Goal: Transaction & Acquisition: Purchase product/service

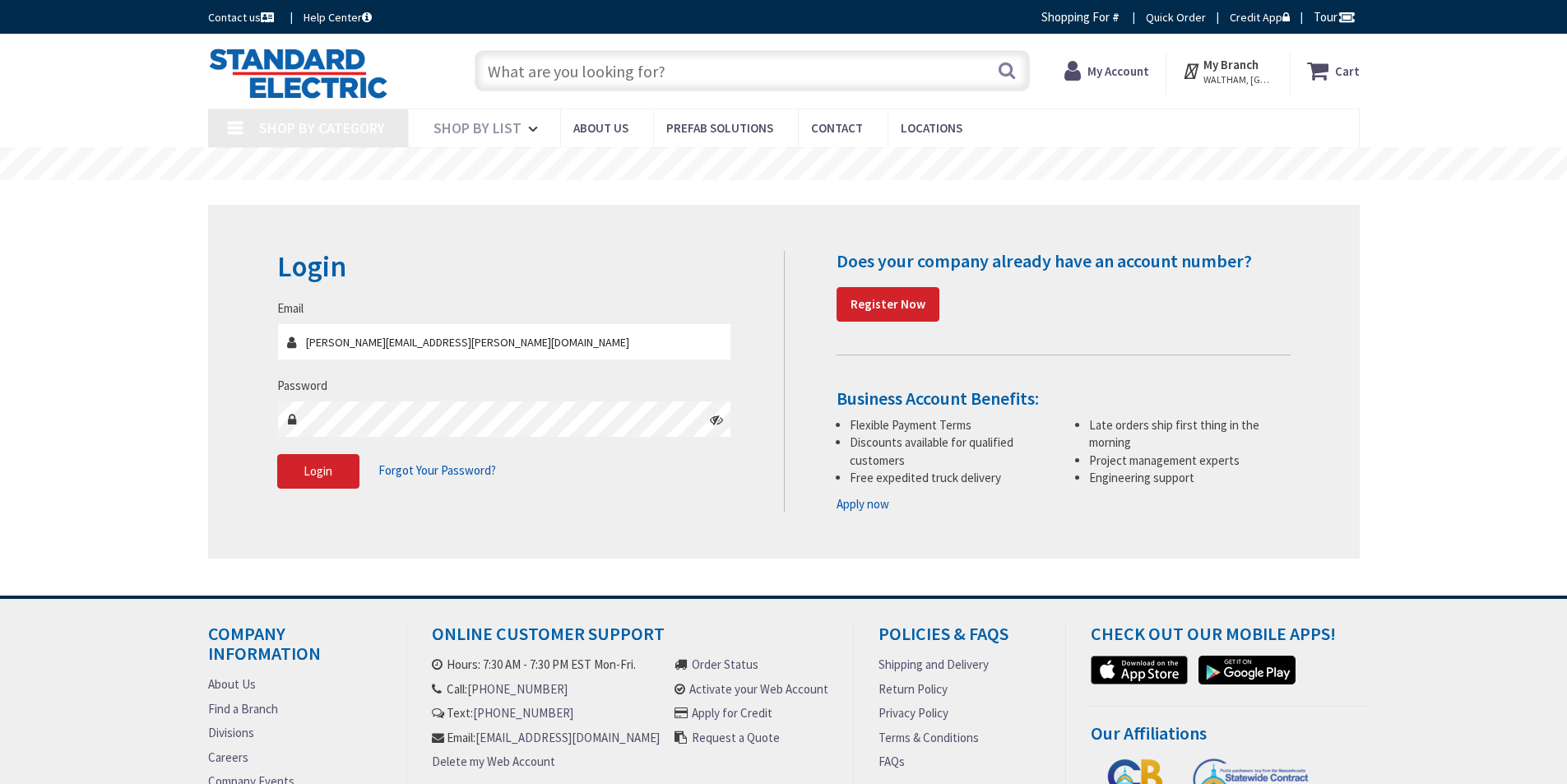
click at [432, 350] on input "[PERSON_NAME][EMAIL_ADDRESS][PERSON_NAME][DOMAIN_NAME]" at bounding box center [504, 342] width 455 height 37
click at [320, 473] on span "Login" at bounding box center [318, 471] width 29 height 15
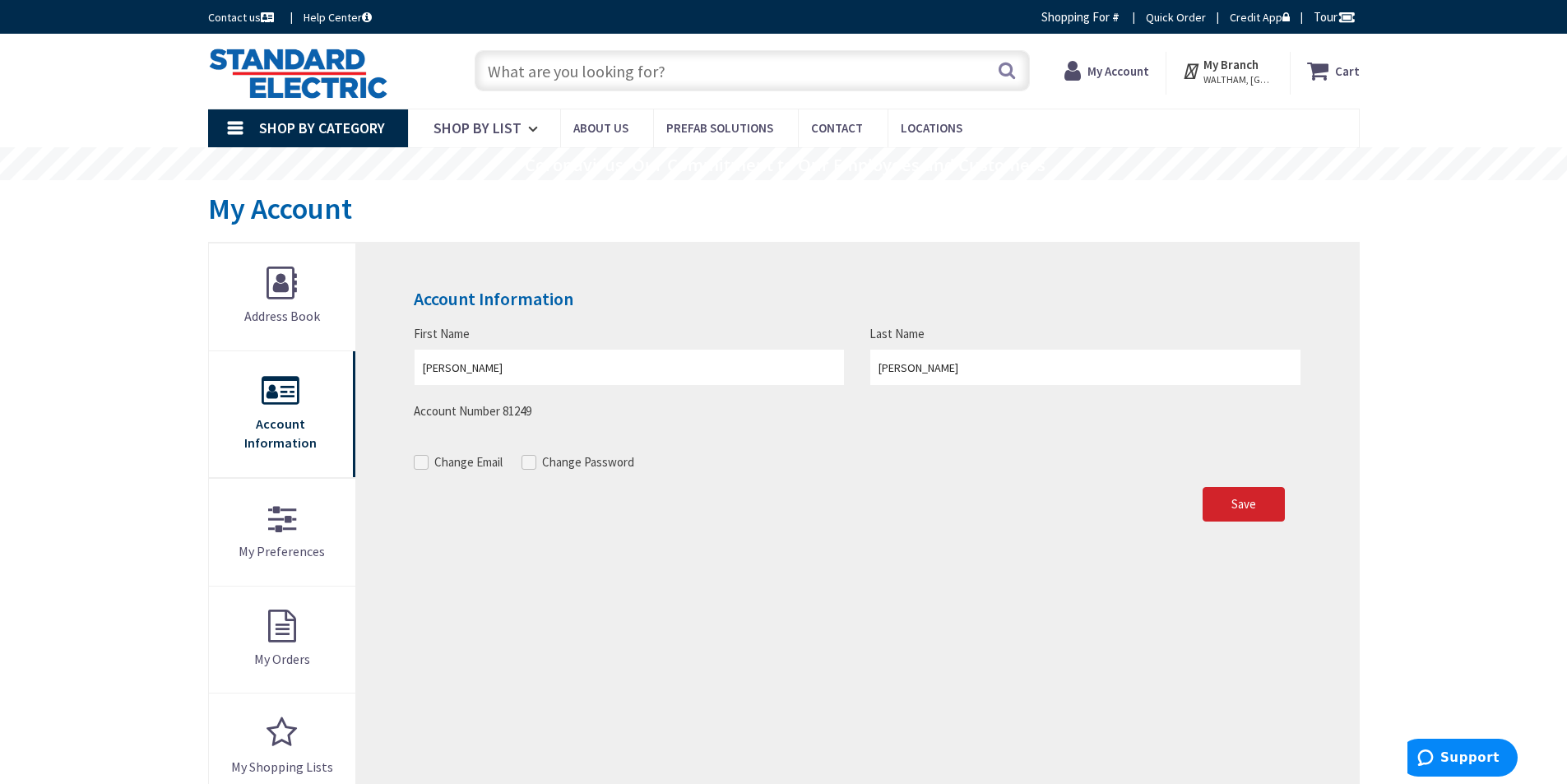
click at [304, 133] on span "Shop By Category" at bounding box center [322, 128] width 126 height 19
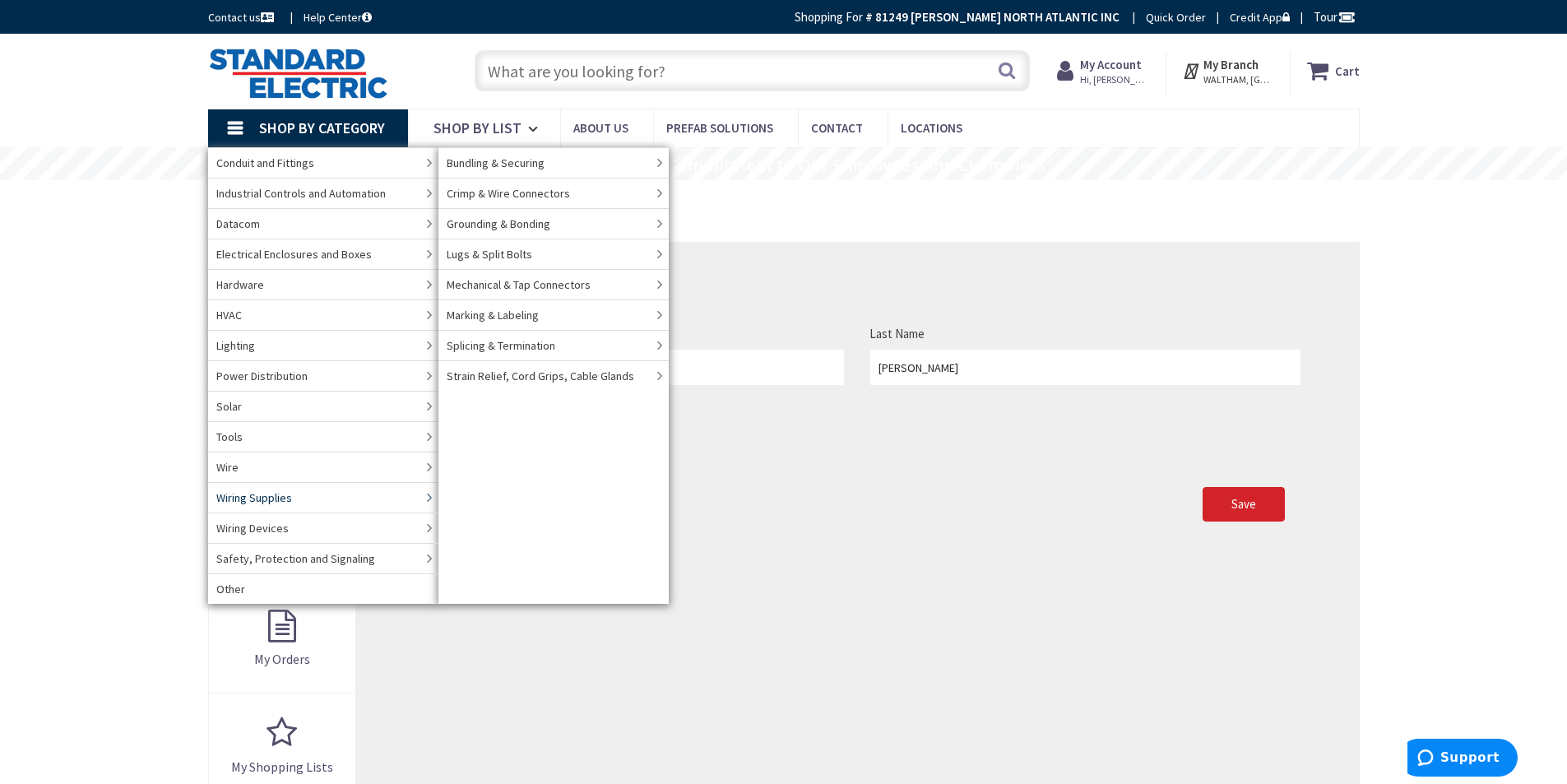
click at [402, 498] on link "Wiring Supplies" at bounding box center [324, 497] width 230 height 30
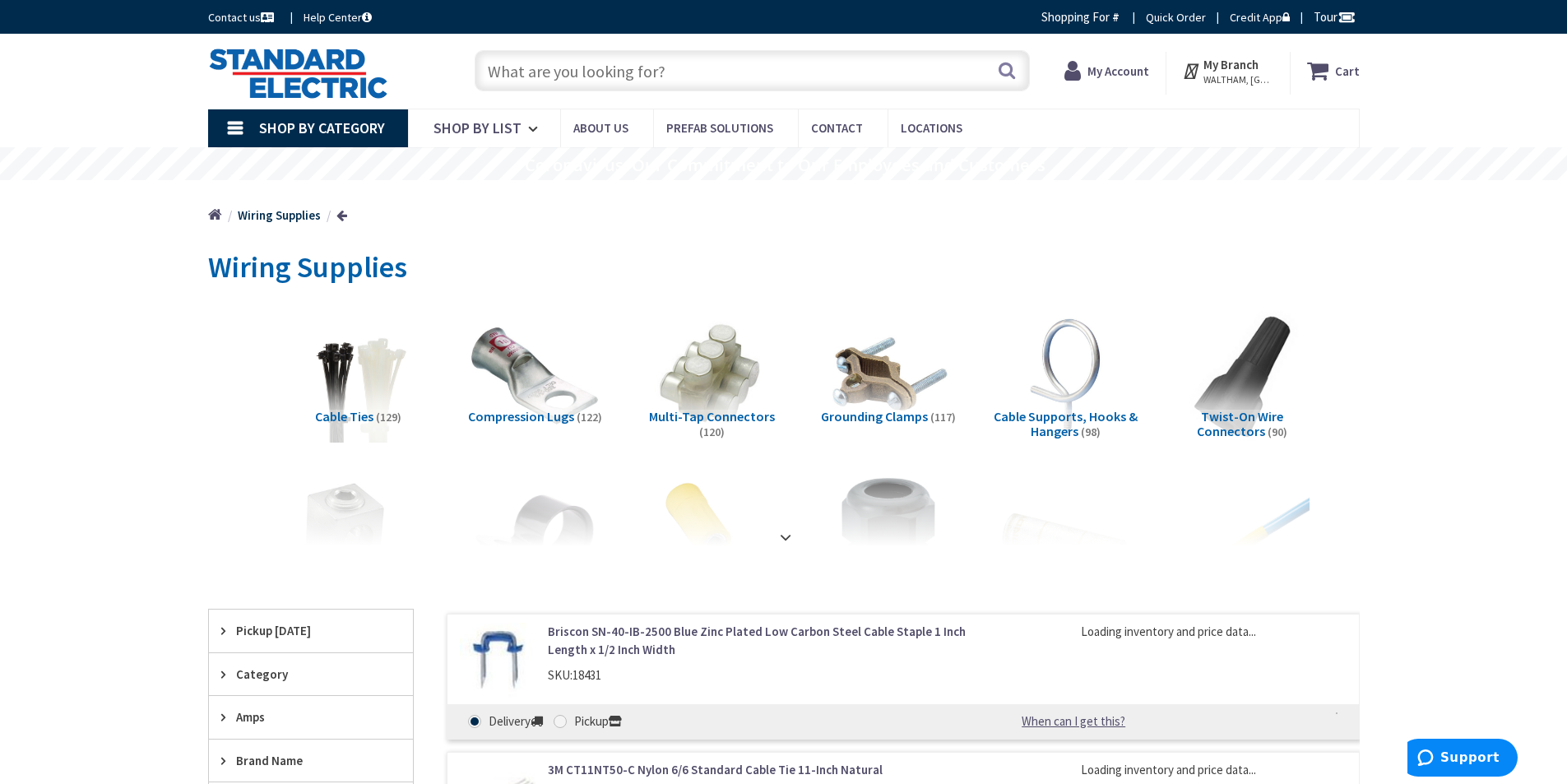
scroll to position [82, 0]
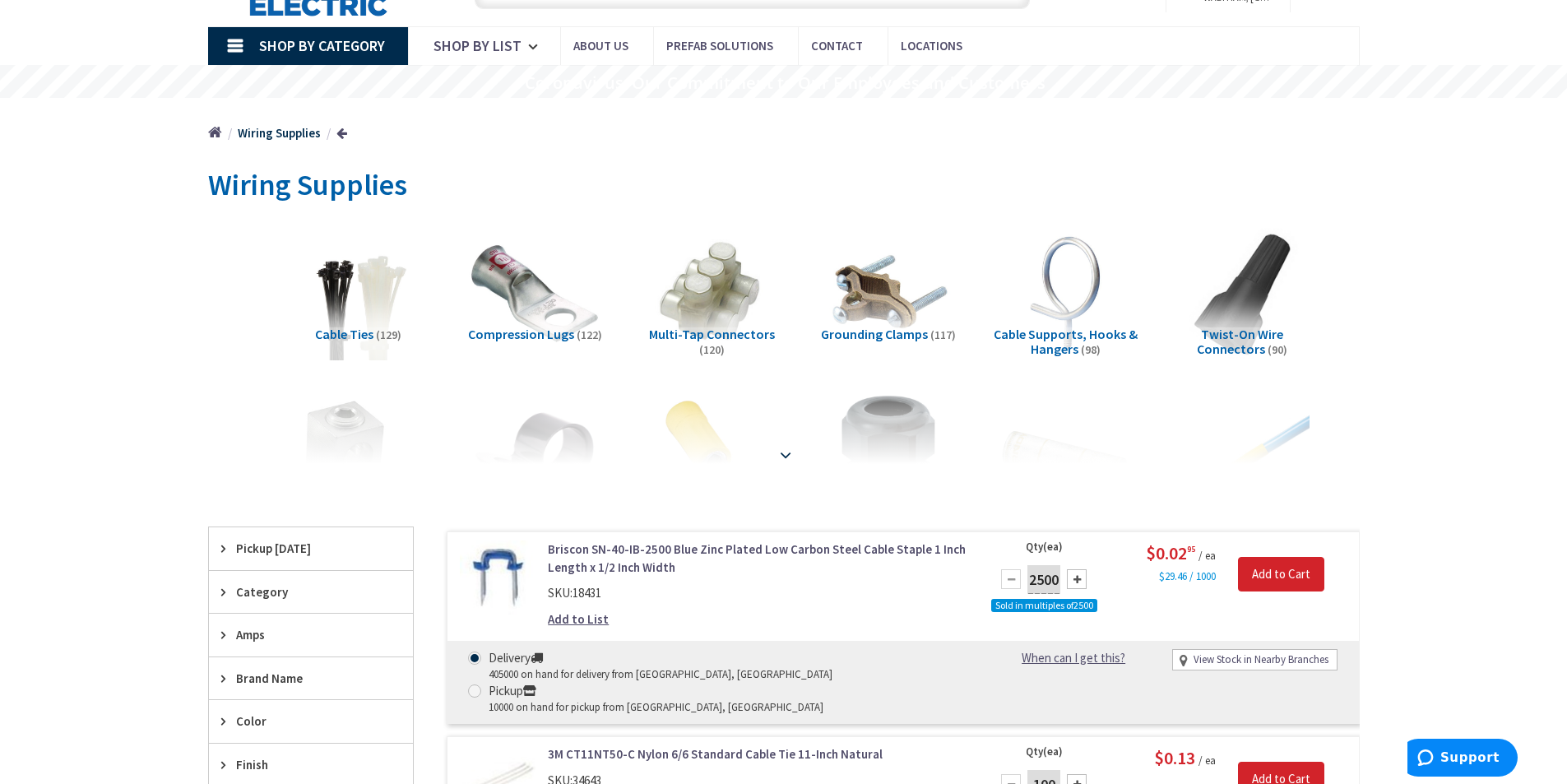
click at [779, 454] on strong at bounding box center [785, 454] width 19 height 18
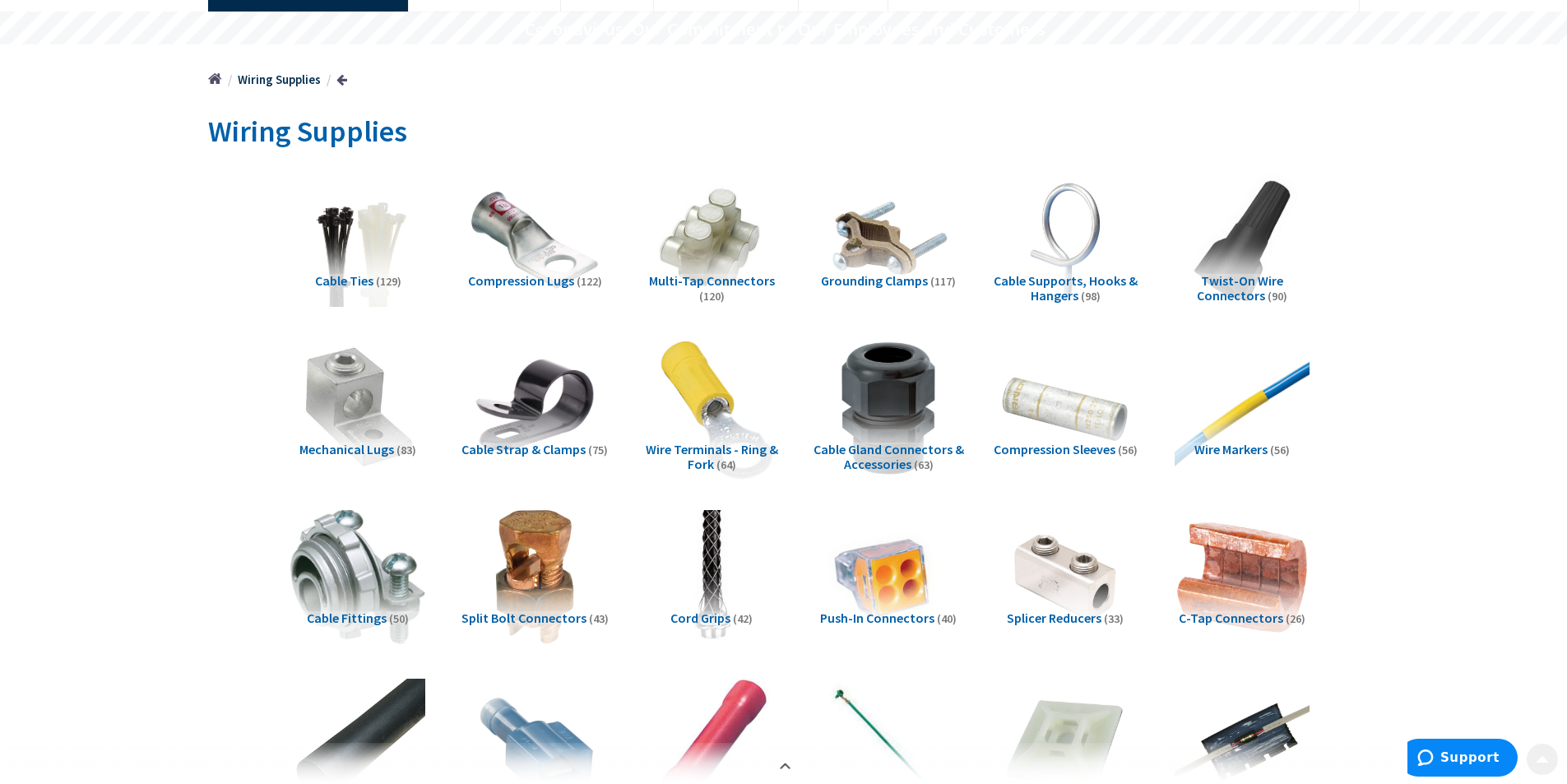
scroll to position [164, 0]
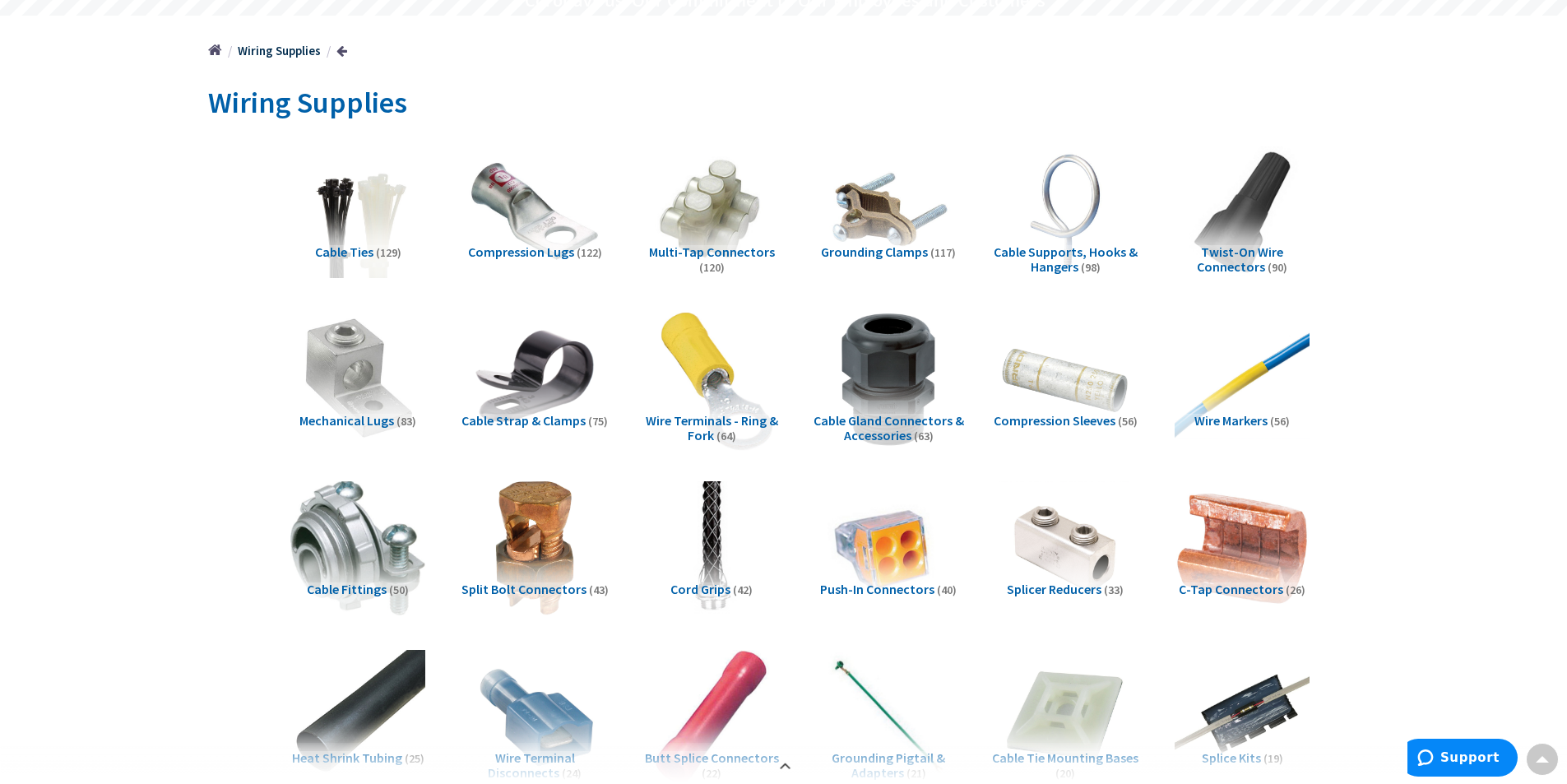
click at [702, 367] on img at bounding box center [712, 378] width 149 height 149
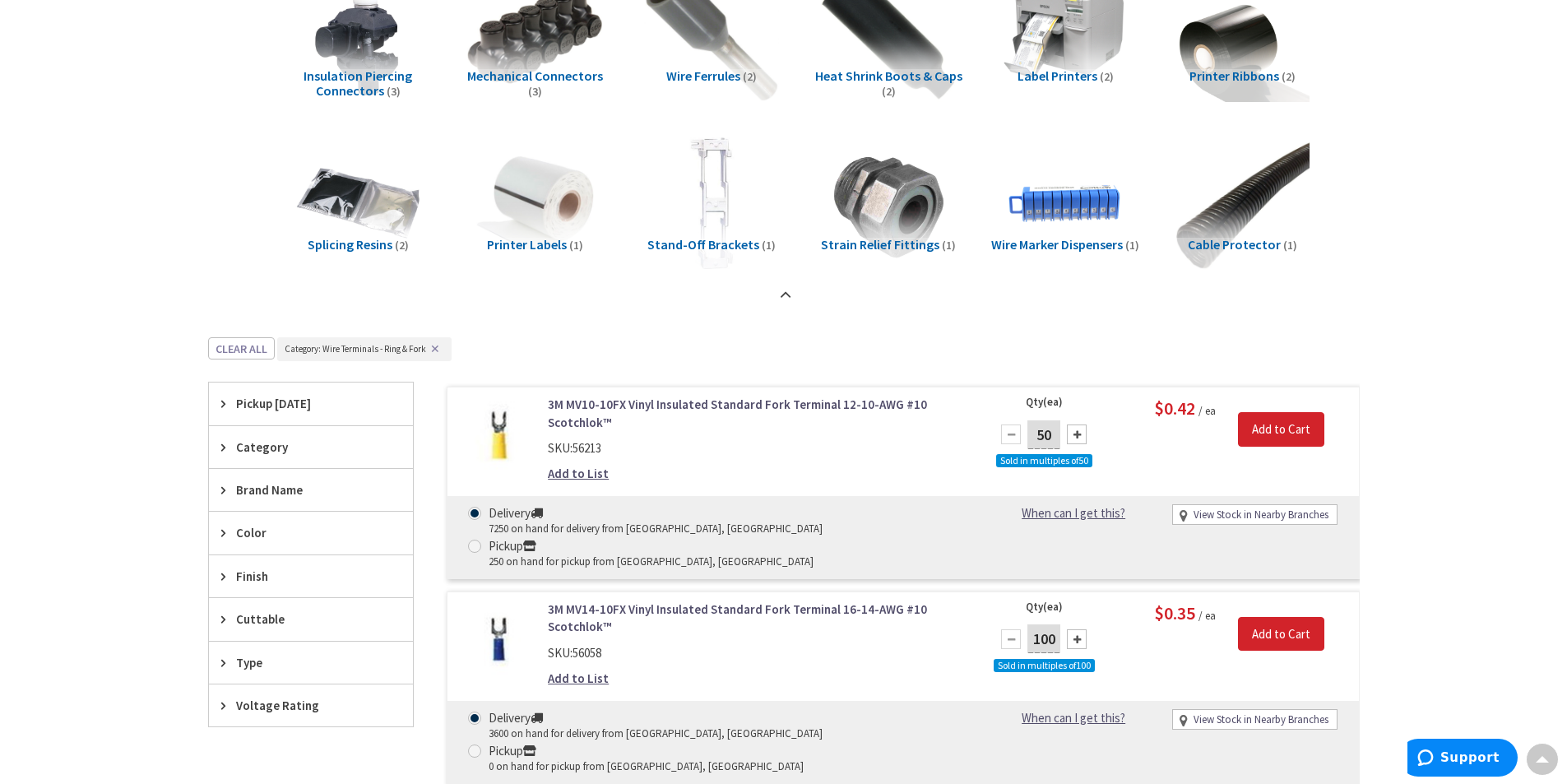
scroll to position [1278, 0]
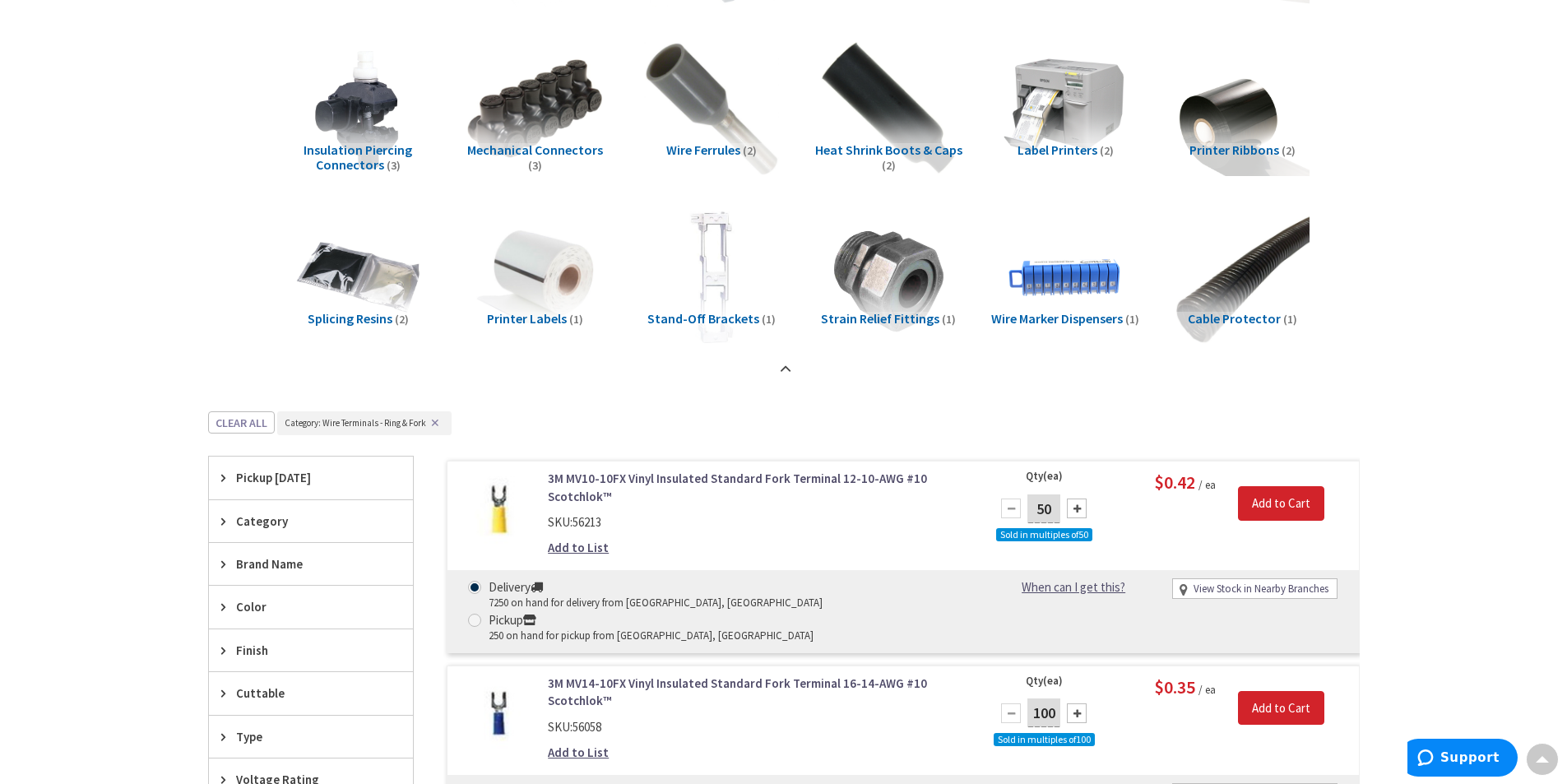
click at [243, 610] on span "Color" at bounding box center [303, 606] width 134 height 17
click at [295, 672] on span "Yellow" at bounding box center [311, 667] width 204 height 28
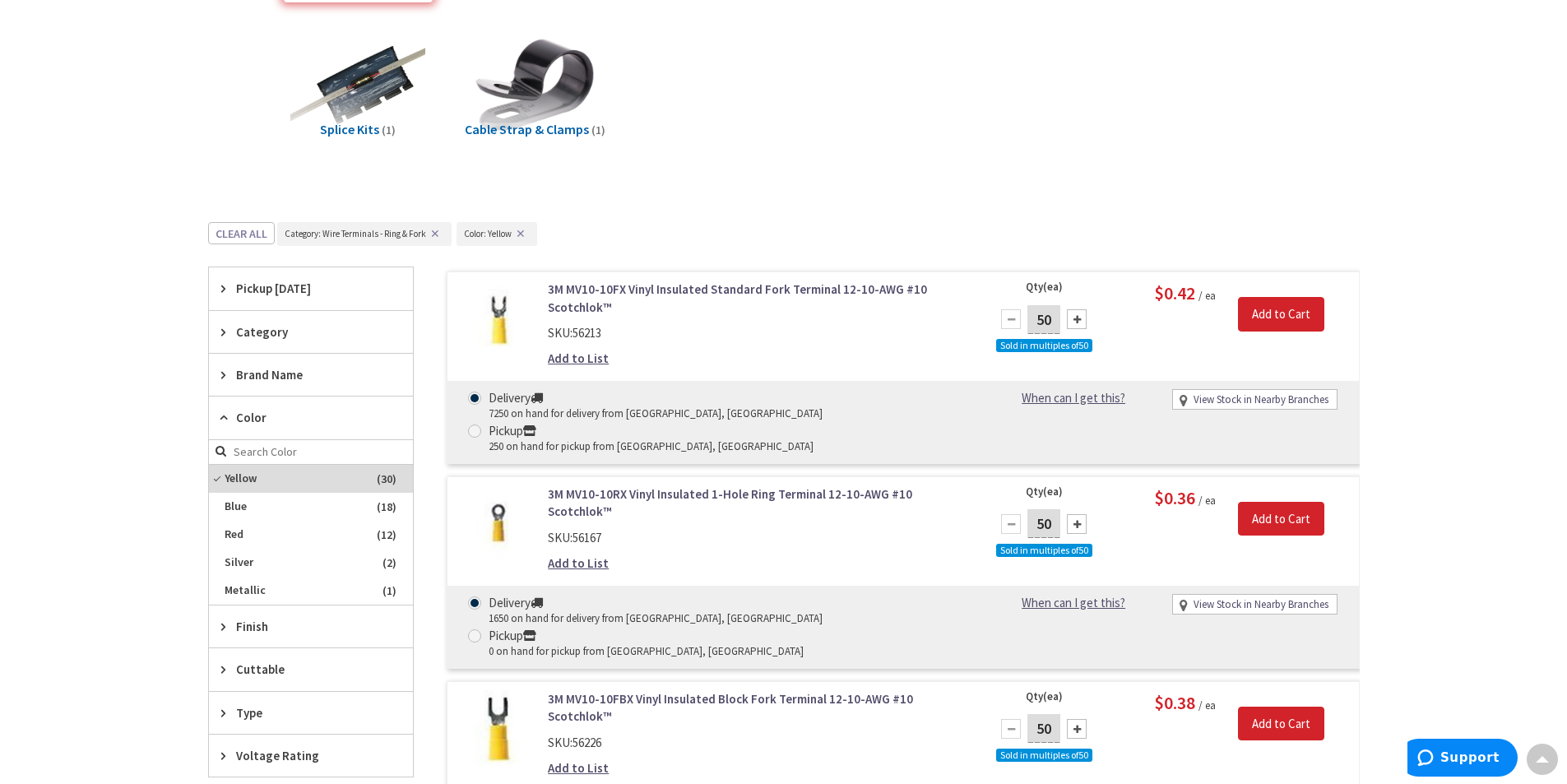
scroll to position [703, 0]
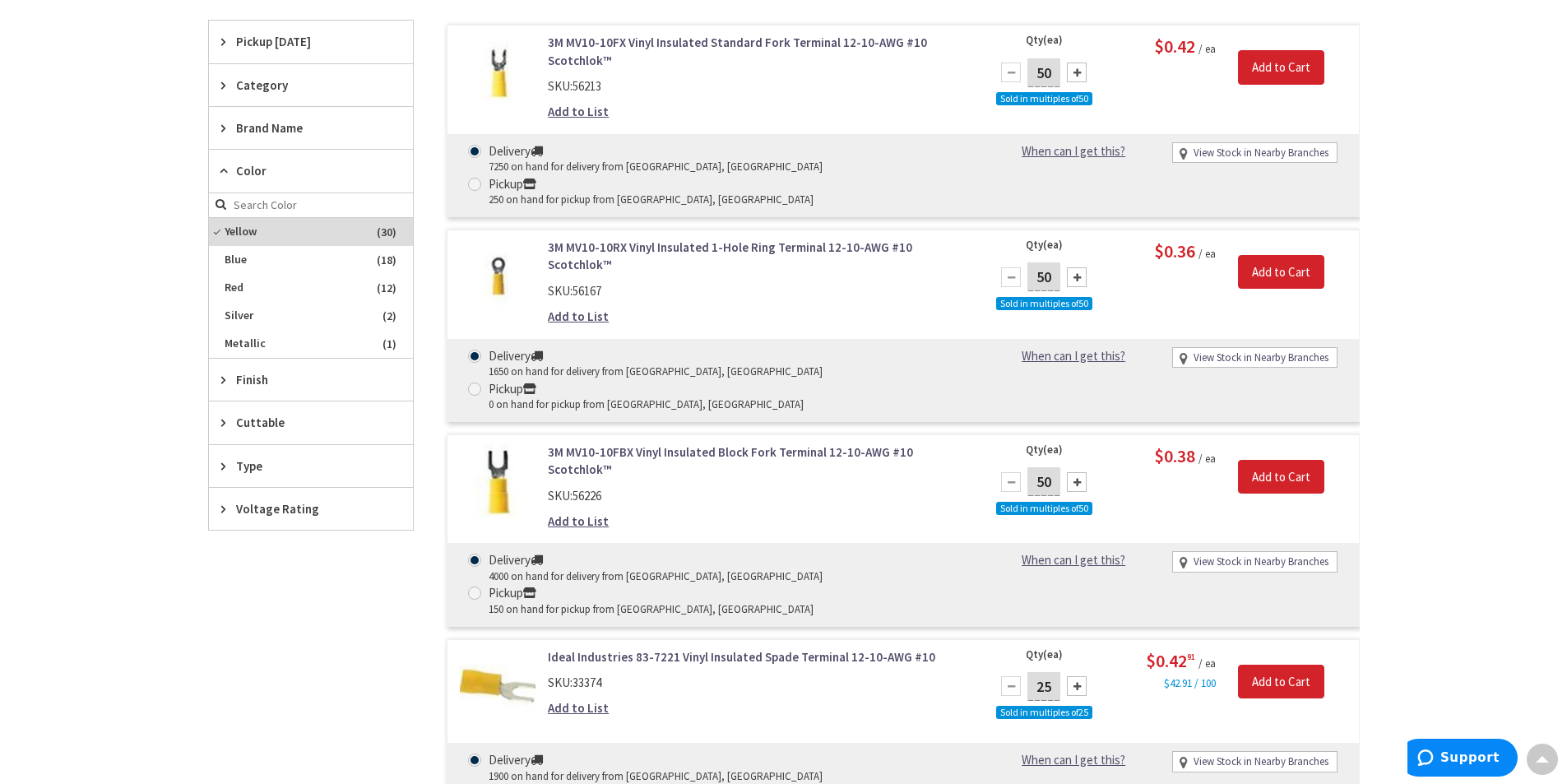
click at [244, 468] on span "Type" at bounding box center [303, 466] width 134 height 17
click at [244, 501] on input "search" at bounding box center [311, 500] width 204 height 25
click at [246, 470] on span "Type" at bounding box center [303, 466] width 134 height 17
click at [239, 482] on div "Type" at bounding box center [311, 466] width 204 height 42
click at [259, 475] on div "Type" at bounding box center [311, 466] width 204 height 43
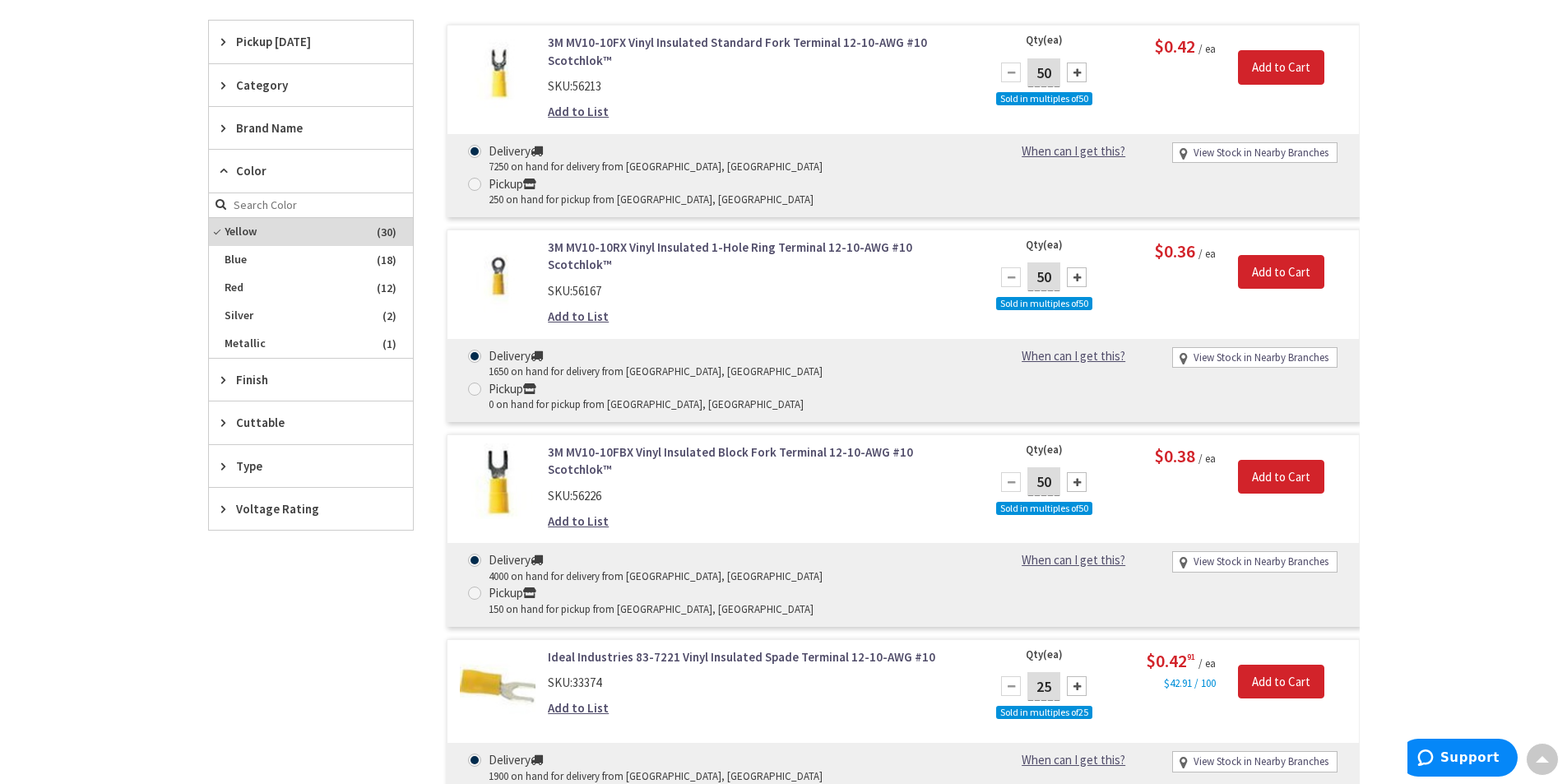
click at [262, 375] on span "Finish" at bounding box center [303, 379] width 134 height 17
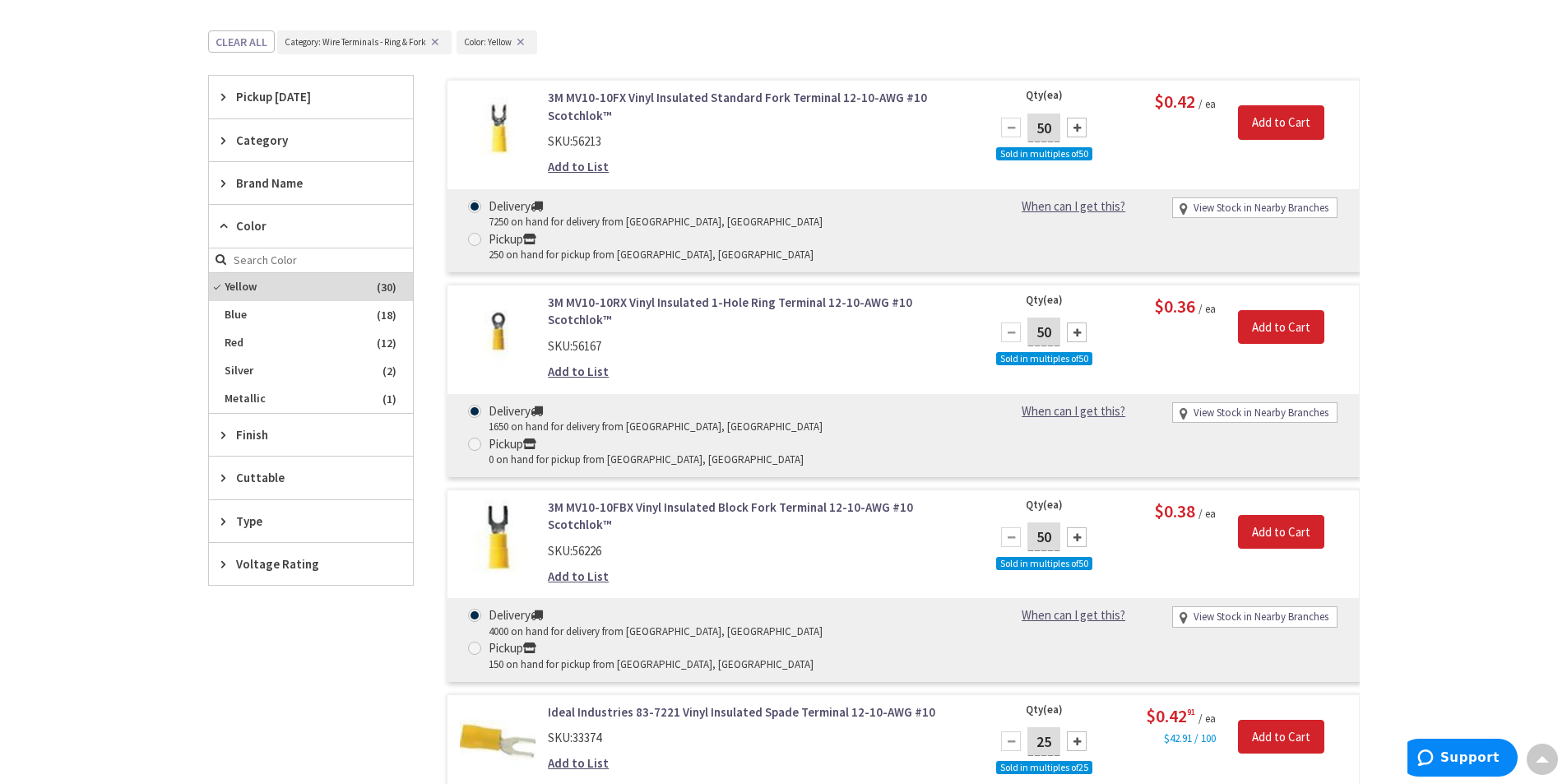
scroll to position [620, 0]
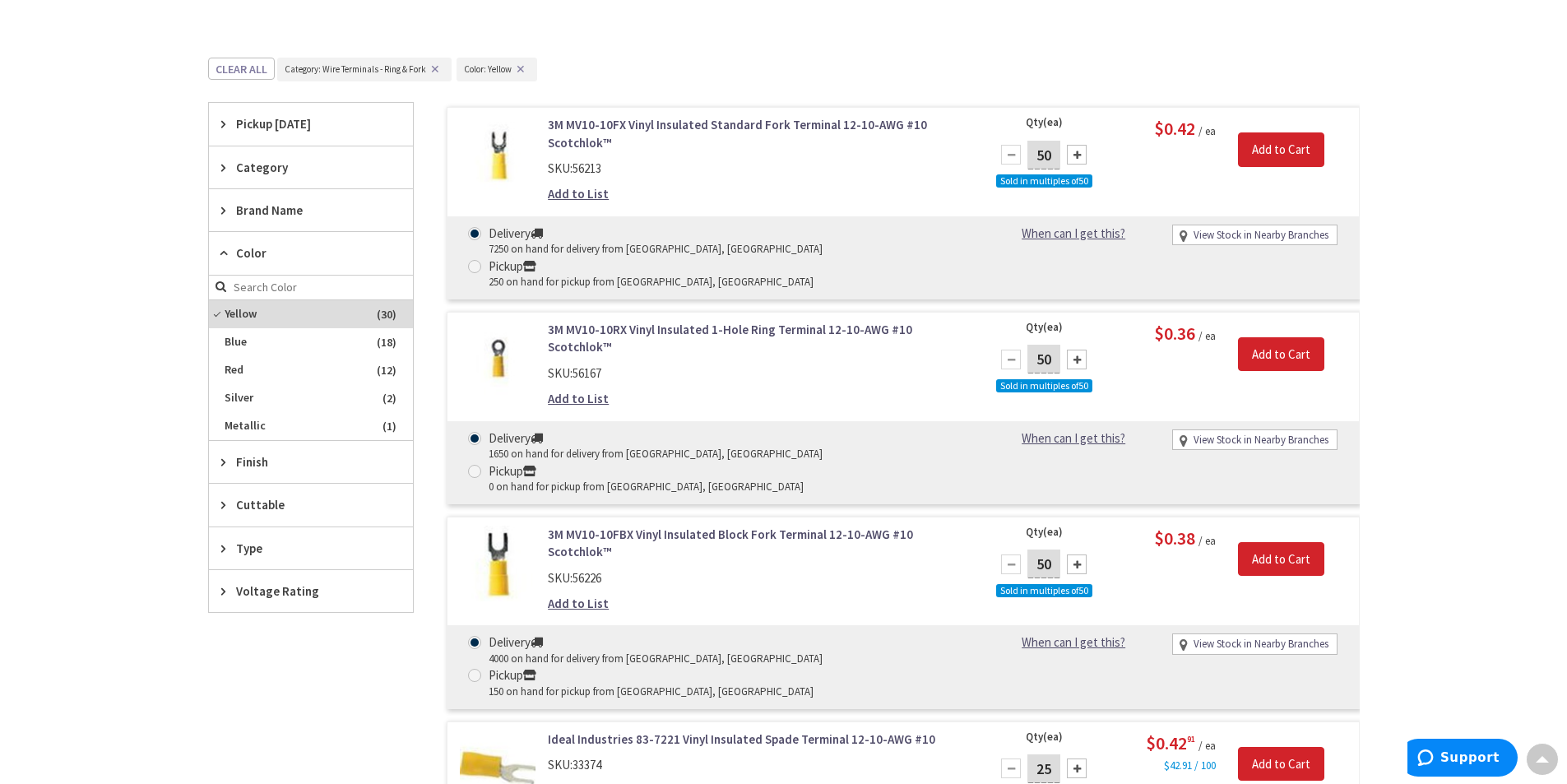
click at [276, 168] on span "Category" at bounding box center [303, 167] width 134 height 17
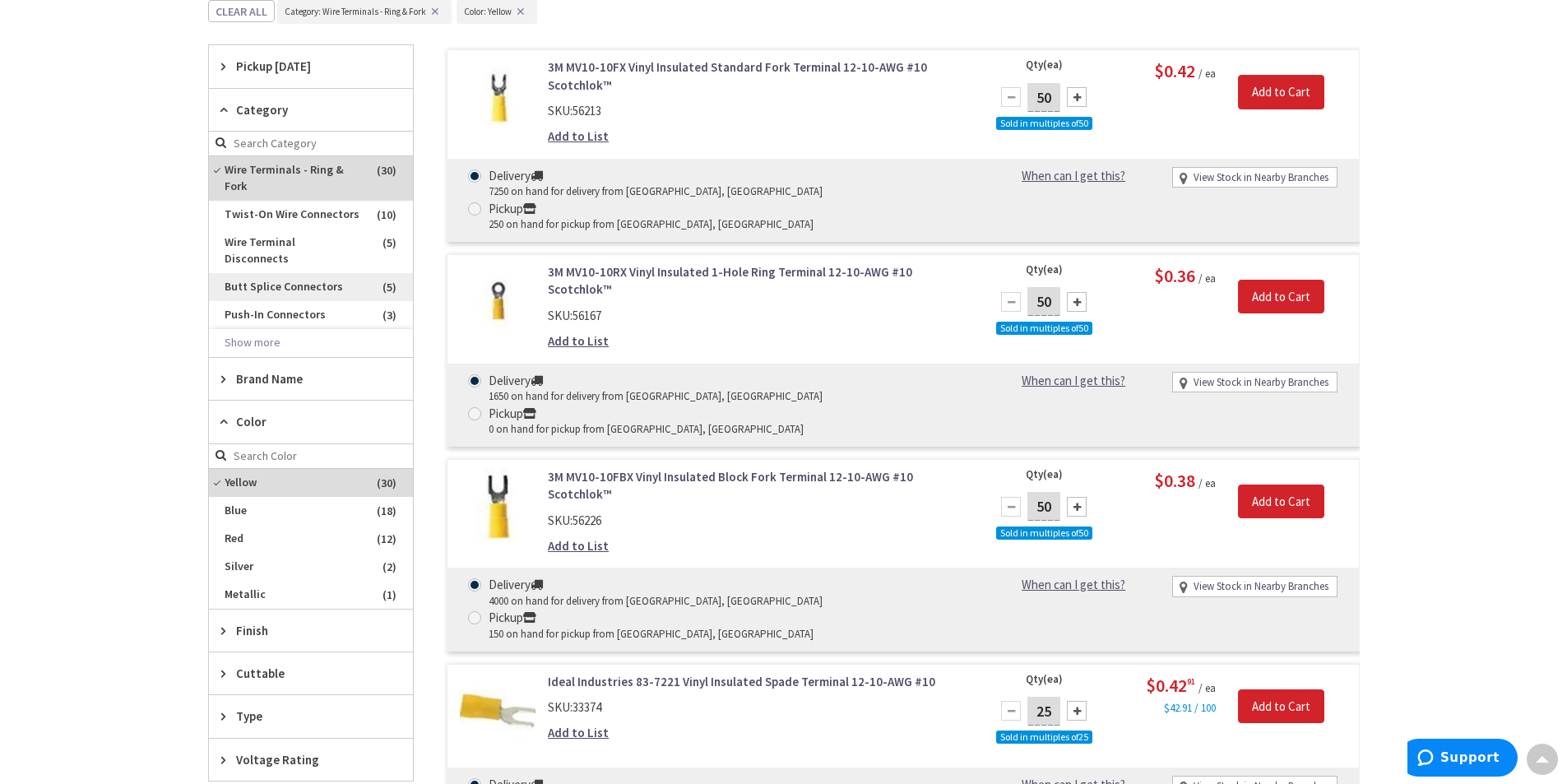
scroll to position [703, 0]
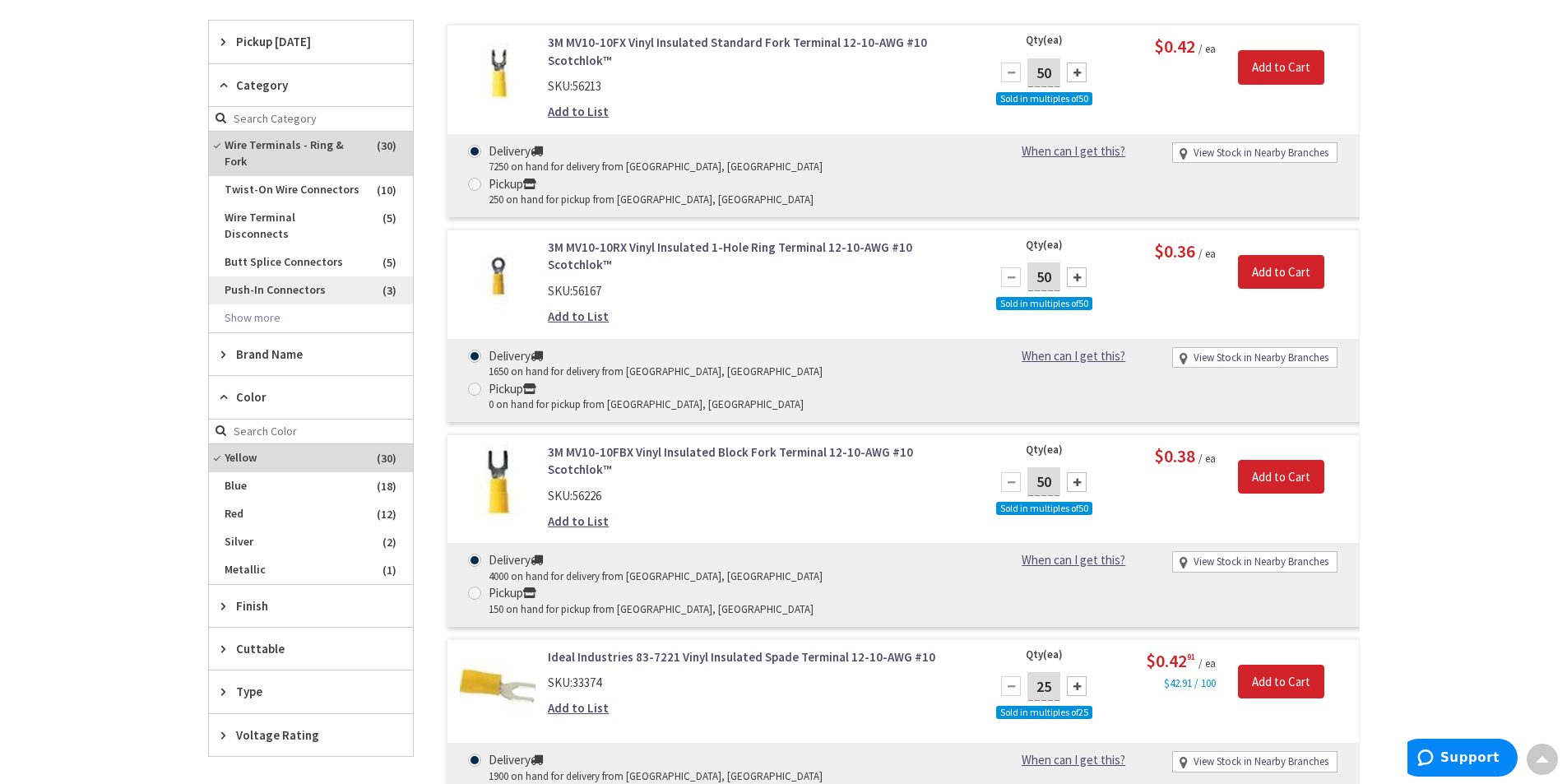
click at [291, 276] on span "Push-In Connectors" at bounding box center [311, 290] width 204 height 28
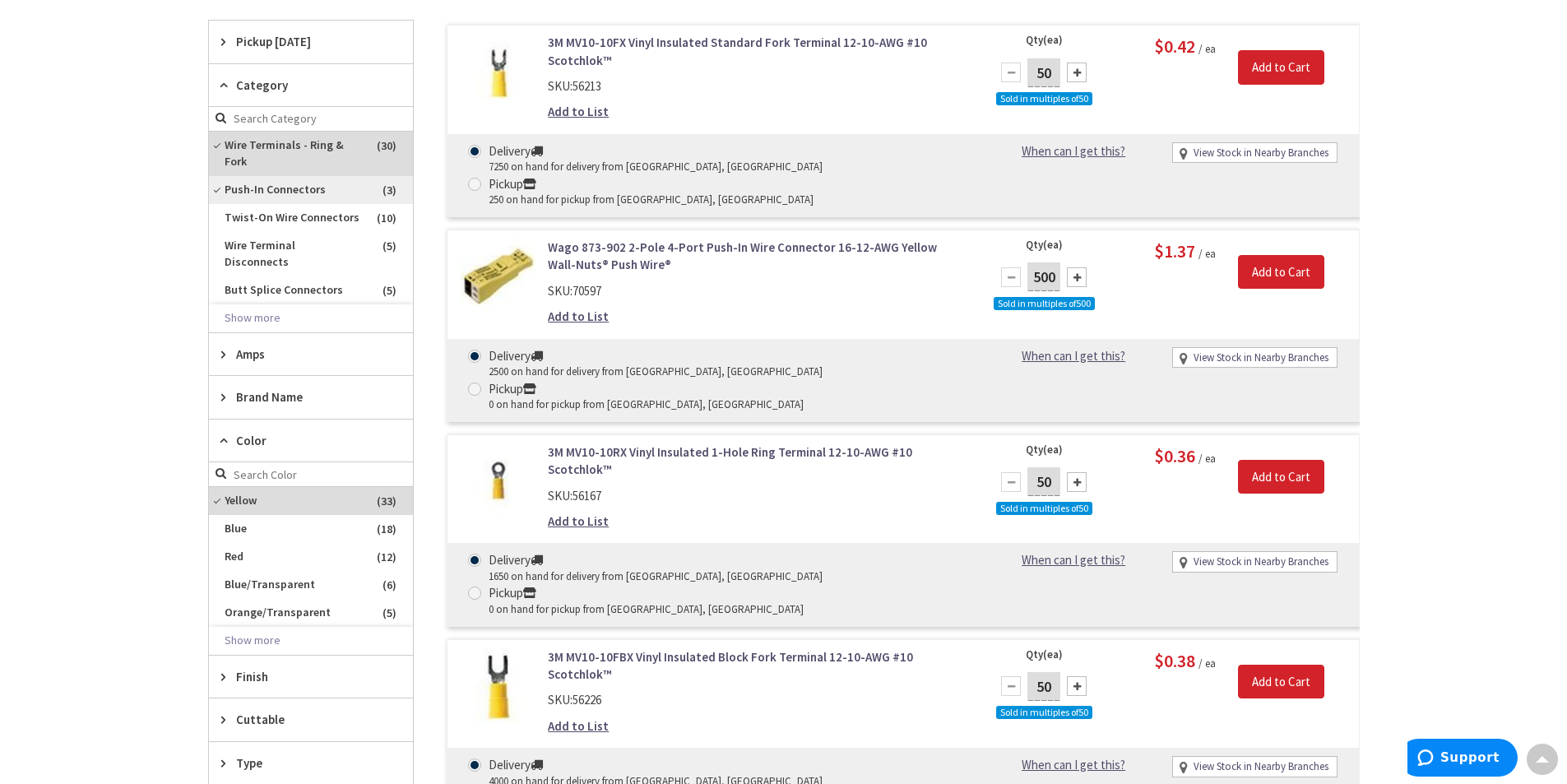
click at [274, 190] on span "Push-In Connectors" at bounding box center [311, 190] width 204 height 28
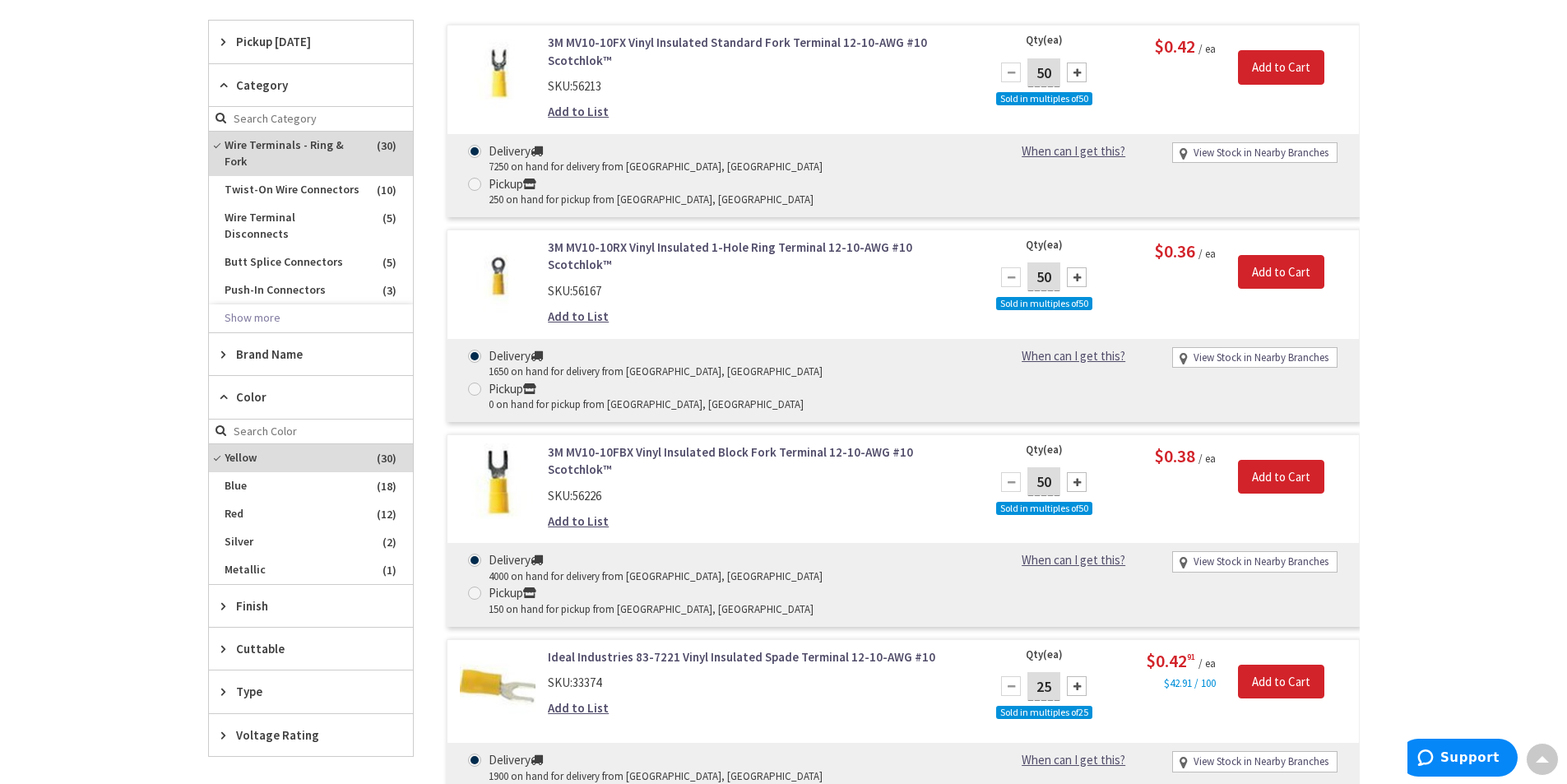
click at [250, 345] on span "Brand Name" at bounding box center [303, 354] width 134 height 17
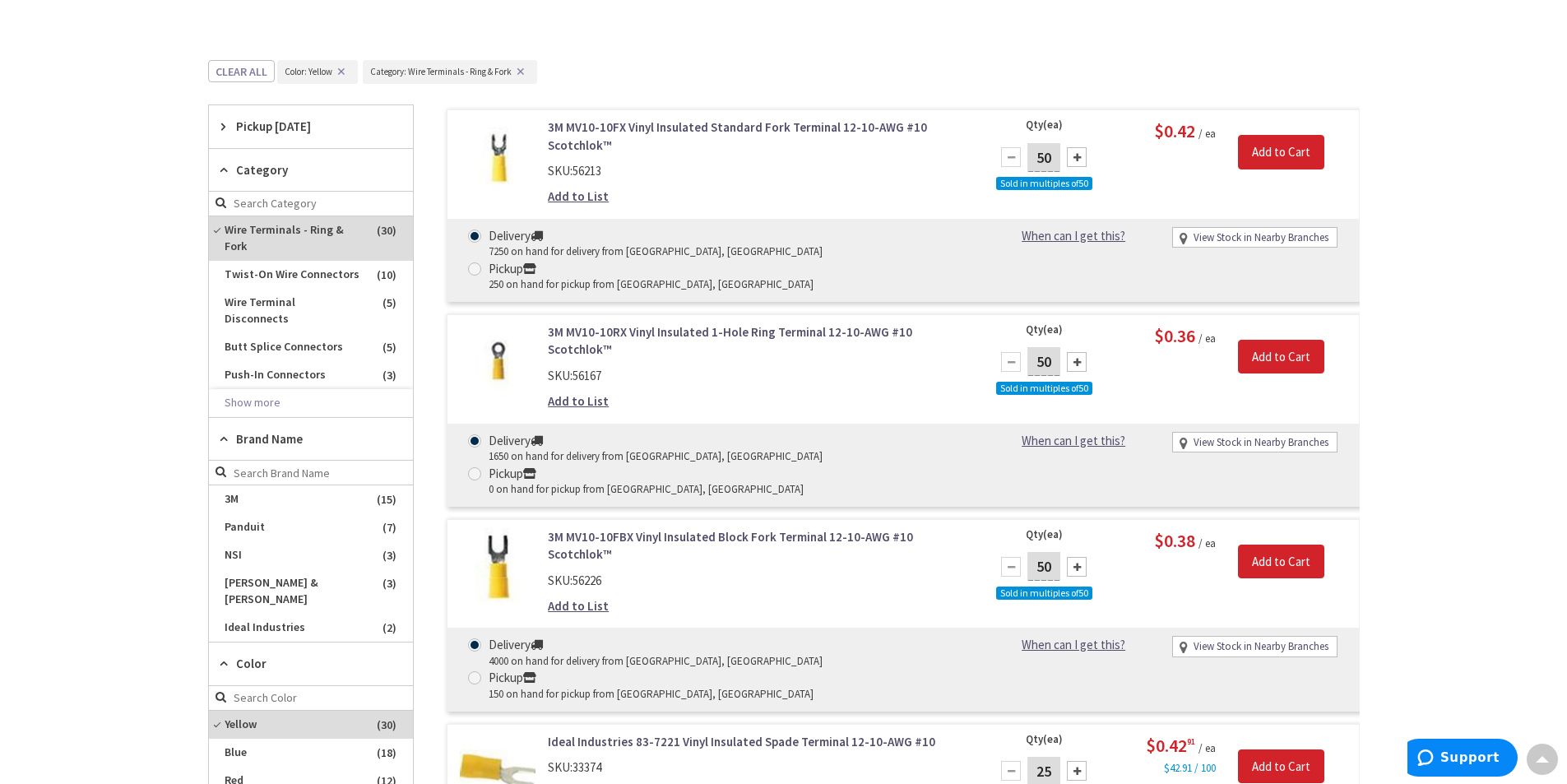
scroll to position [538, 0]
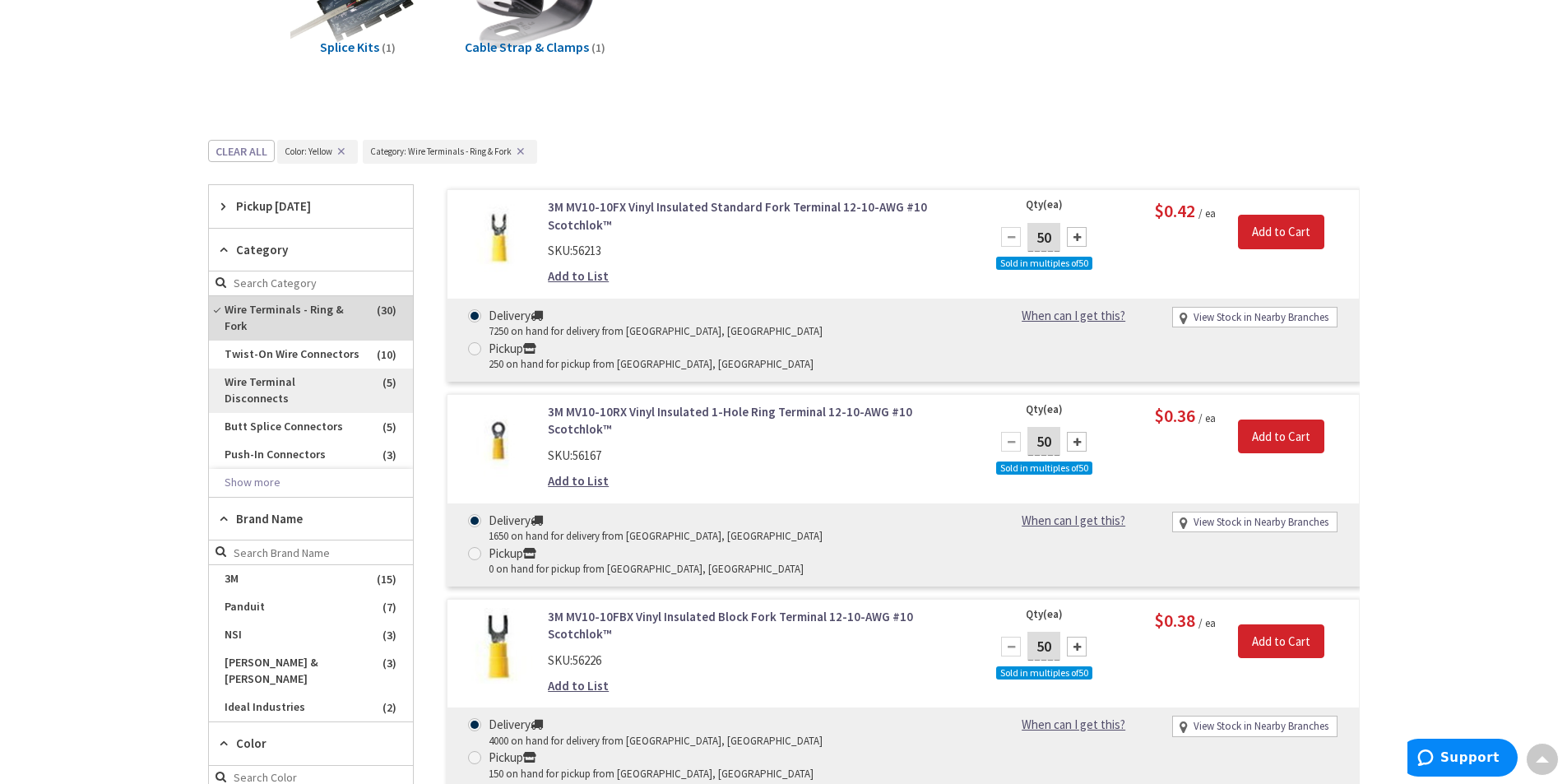
click at [341, 381] on span "Wire Terminal Disconnects" at bounding box center [311, 390] width 204 height 44
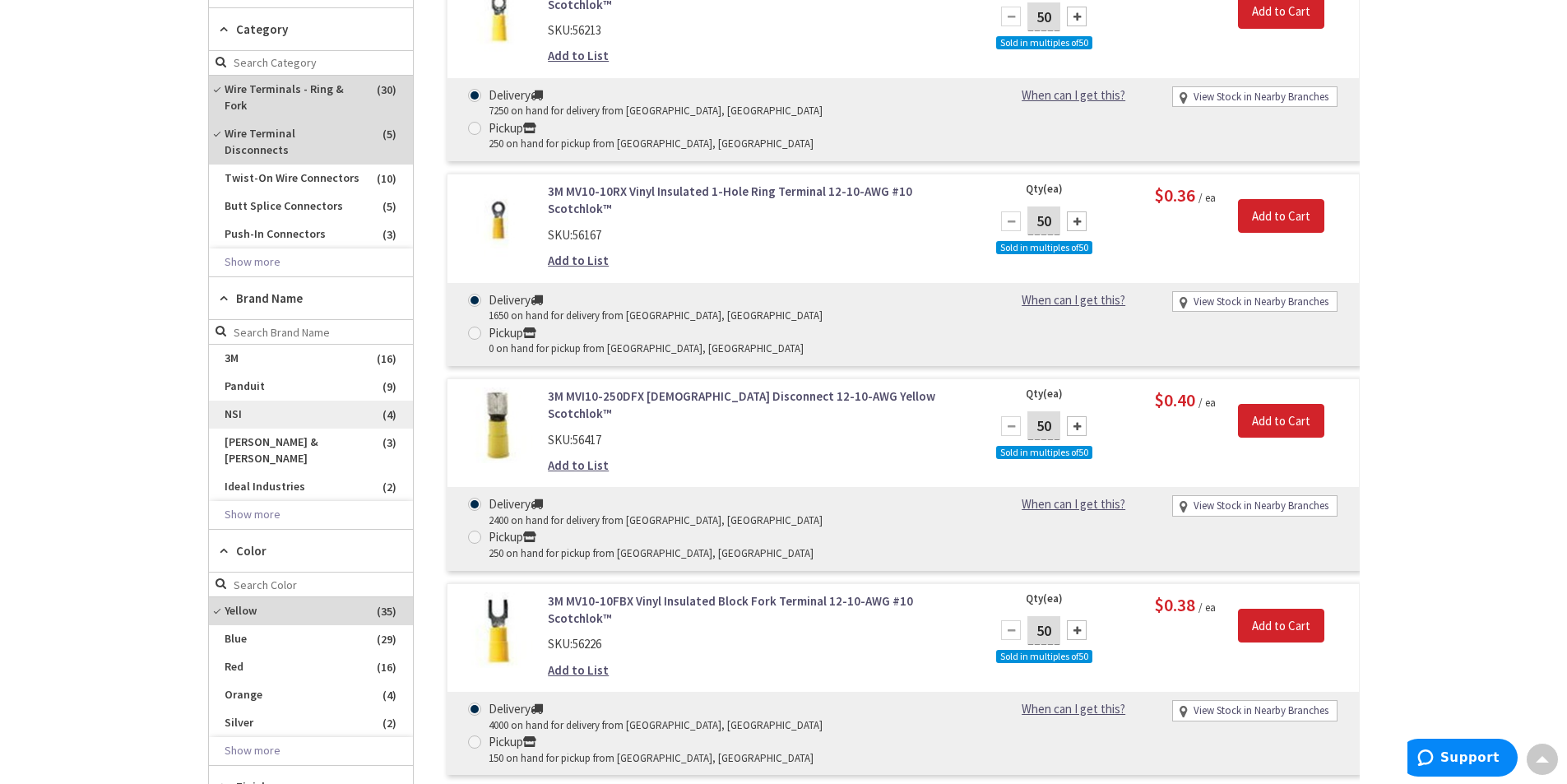
scroll to position [785, 0]
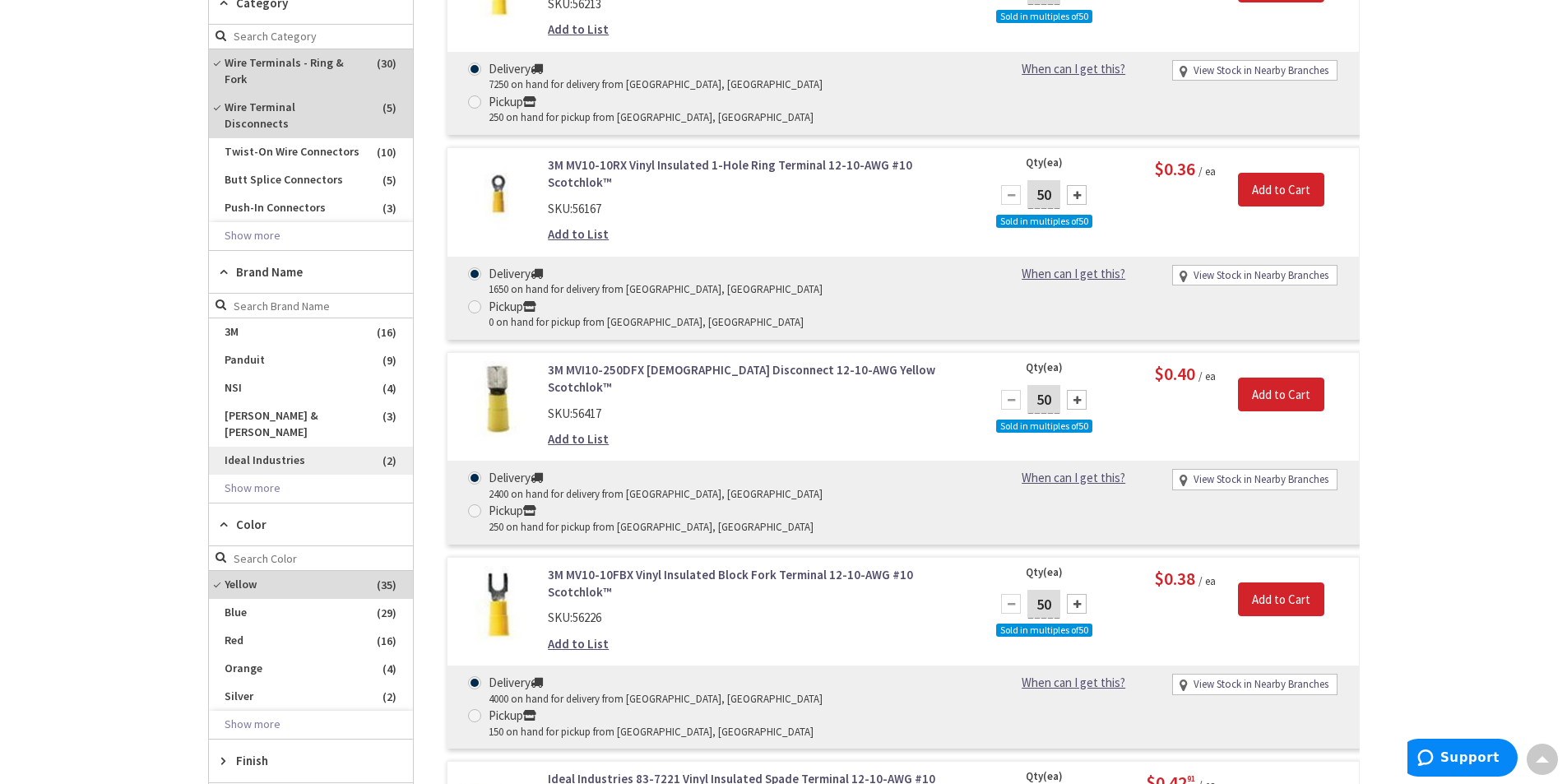
click at [321, 446] on span "Ideal Industries" at bounding box center [311, 460] width 204 height 28
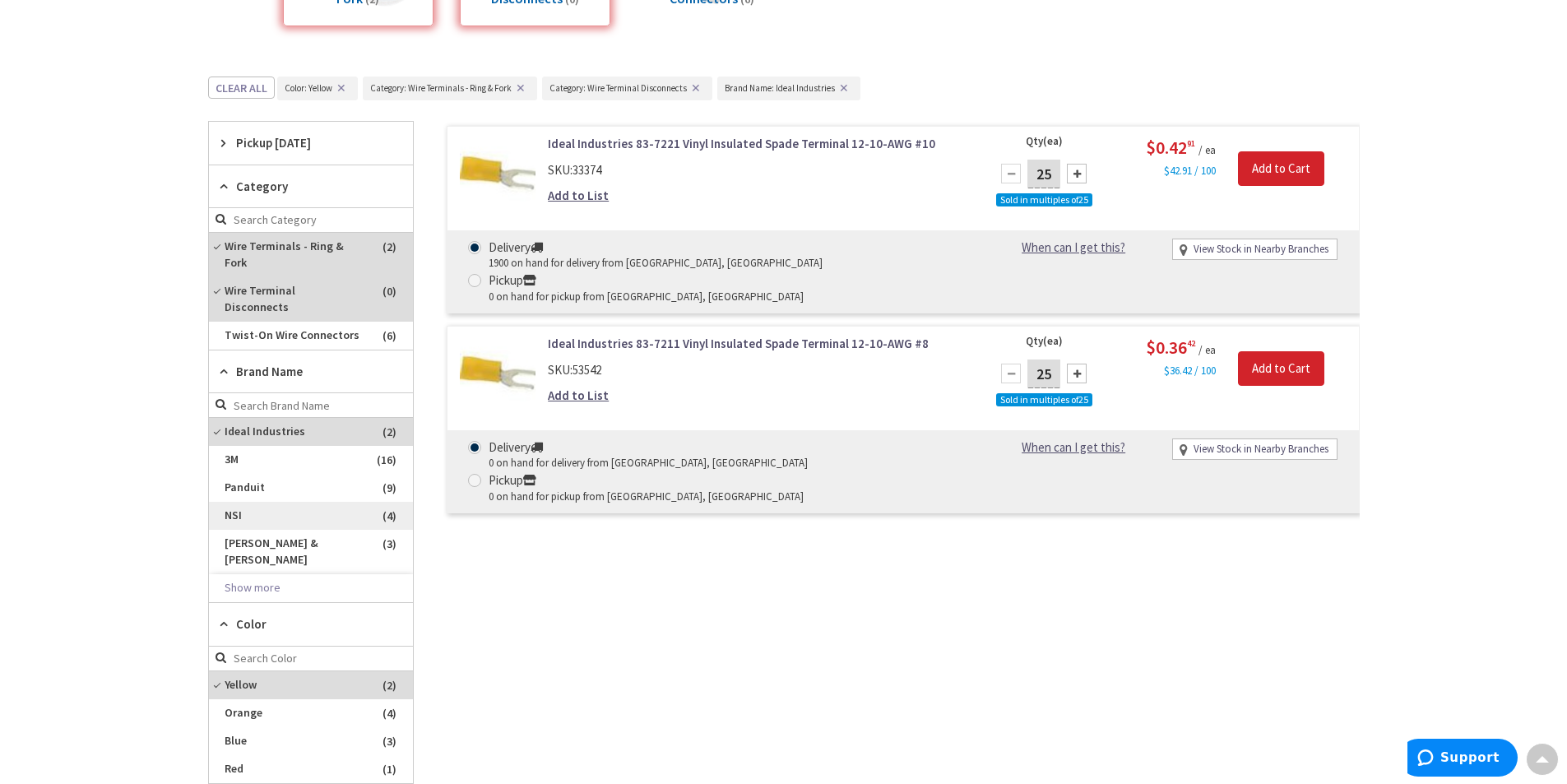
scroll to position [533, 0]
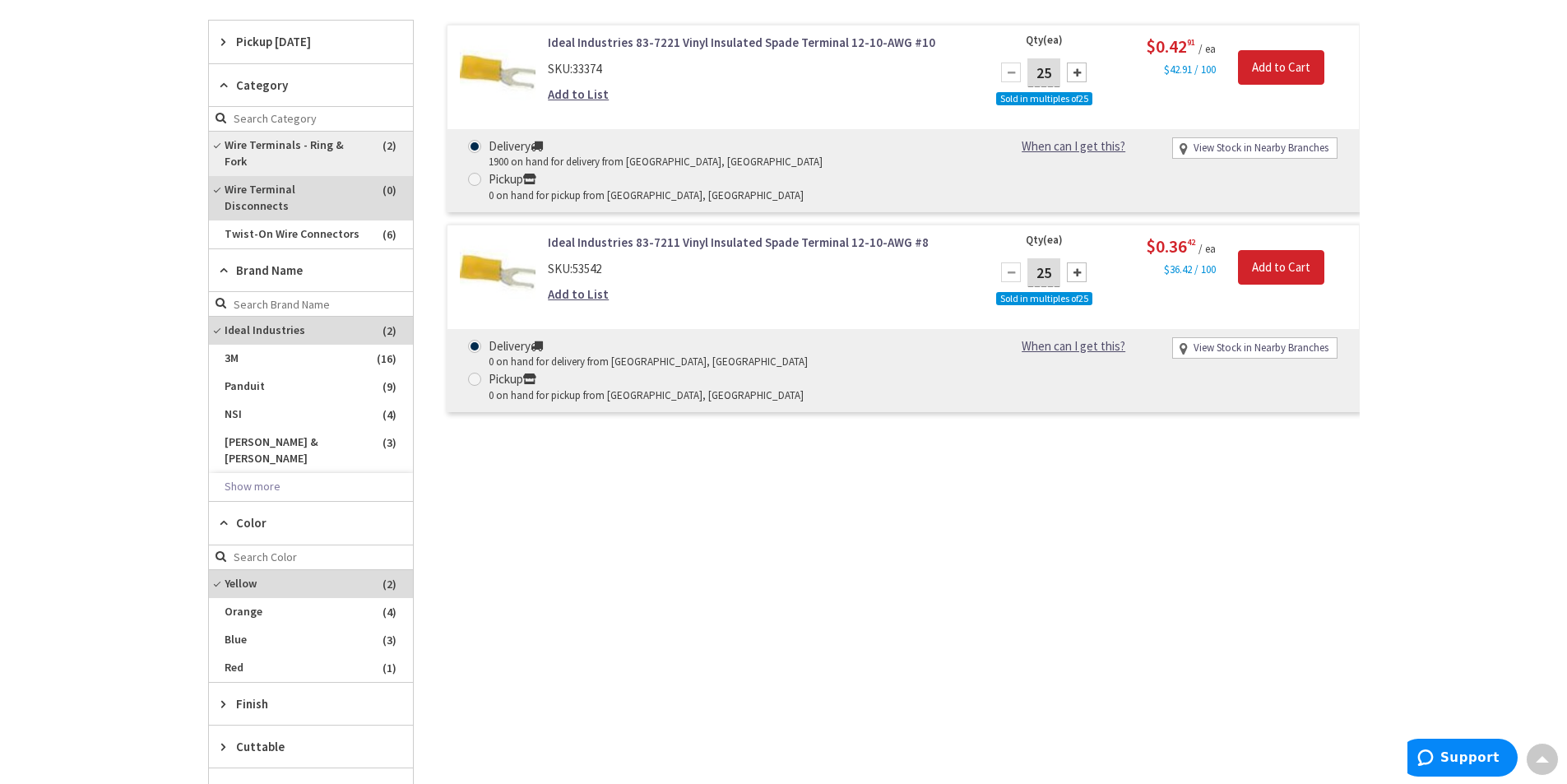
click at [306, 148] on span "Wire Terminals - Ring & Fork" at bounding box center [311, 153] width 204 height 44
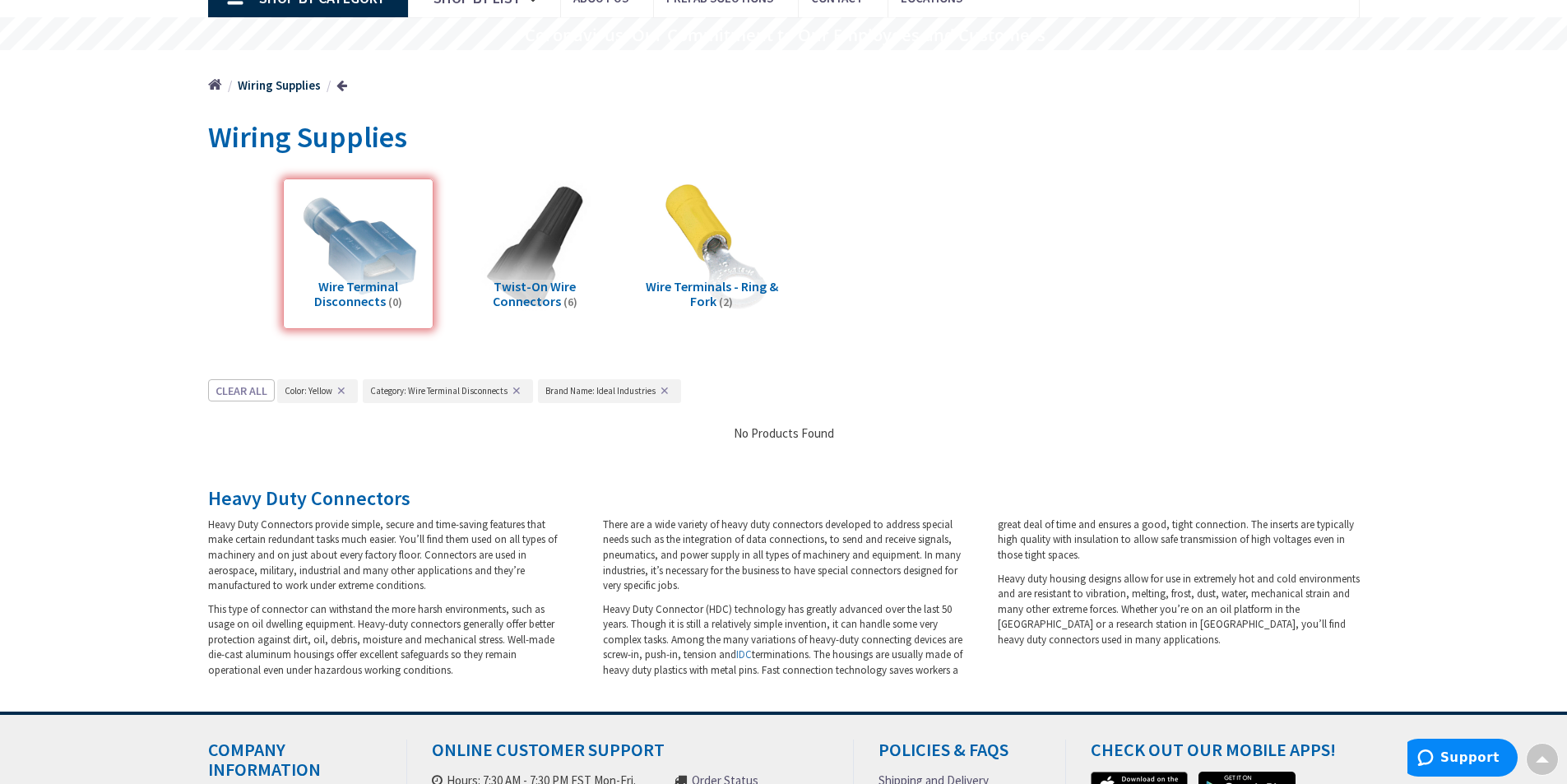
scroll to position [124, 0]
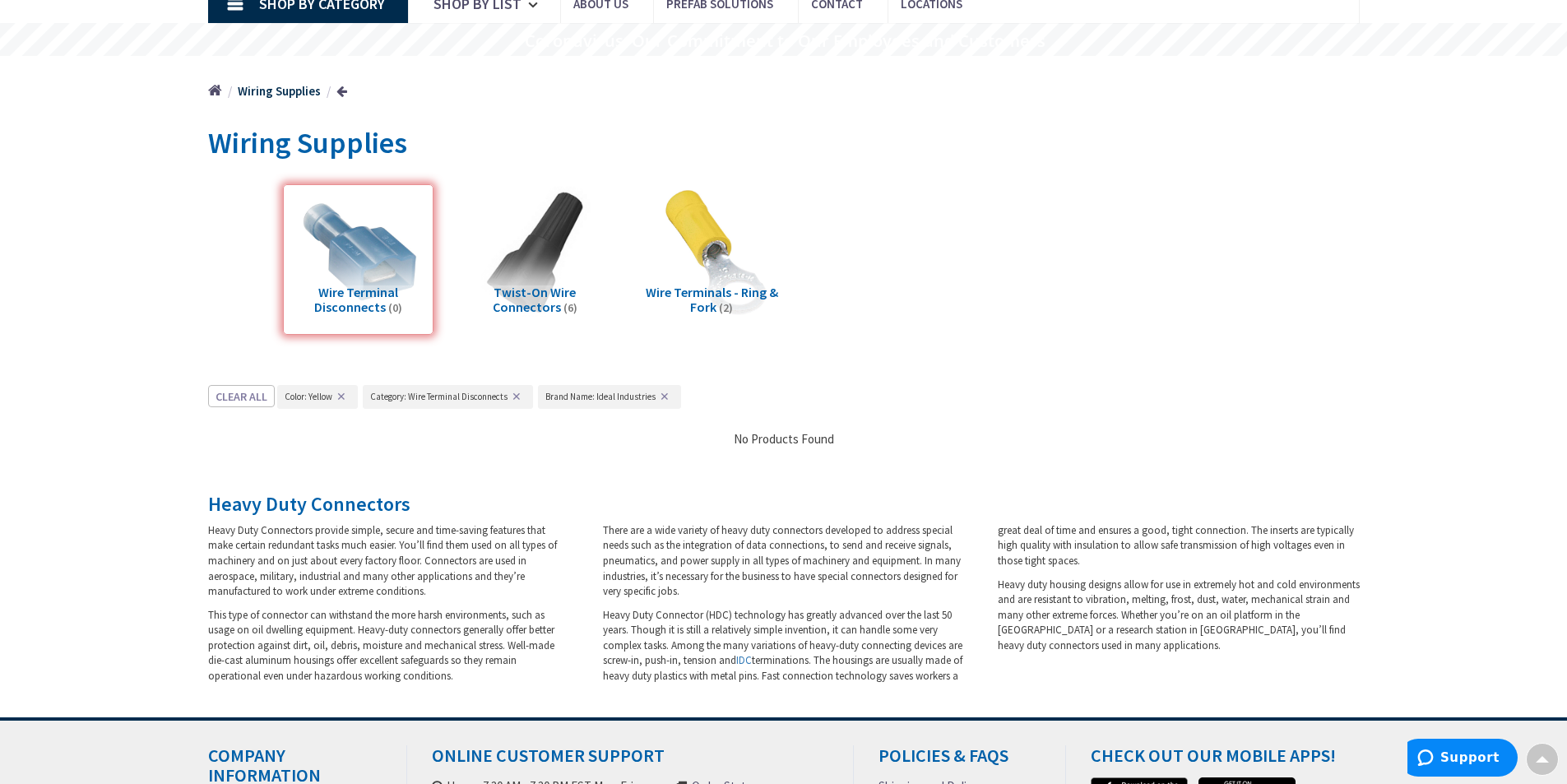
click at [663, 401] on button "✕" at bounding box center [664, 396] width 18 height 12
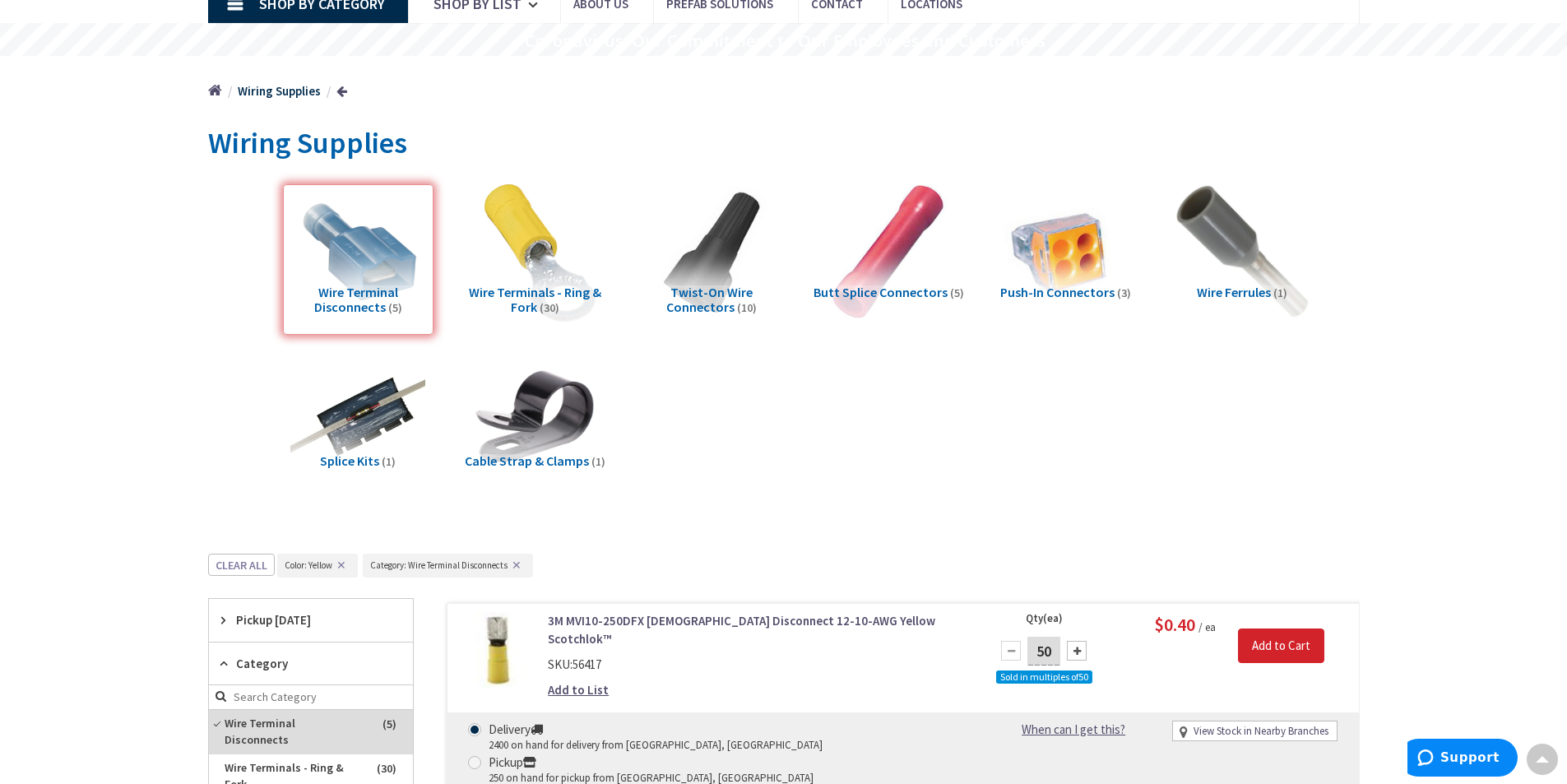
click at [537, 264] on img at bounding box center [534, 251] width 149 height 149
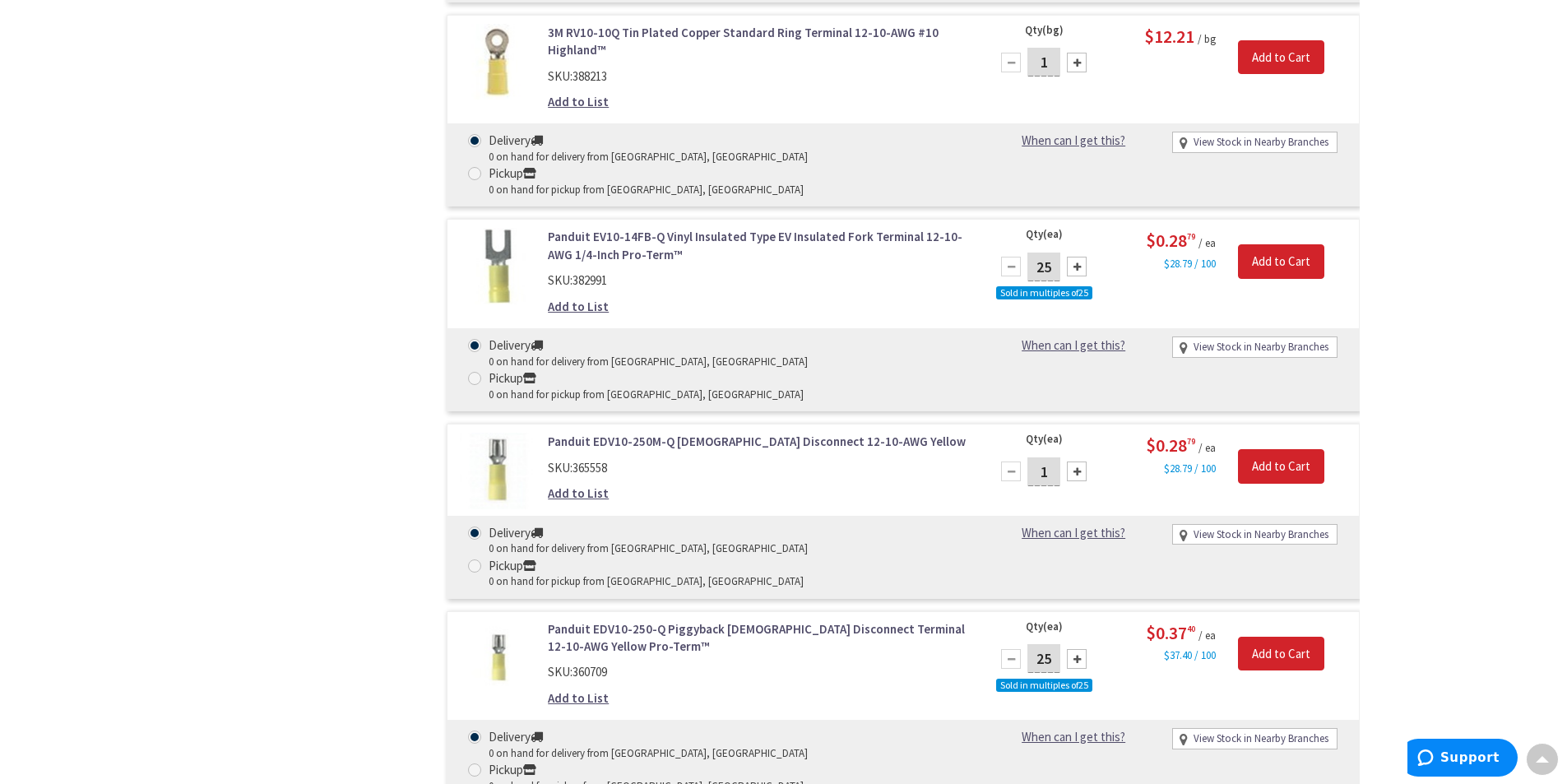
scroll to position [4132, 0]
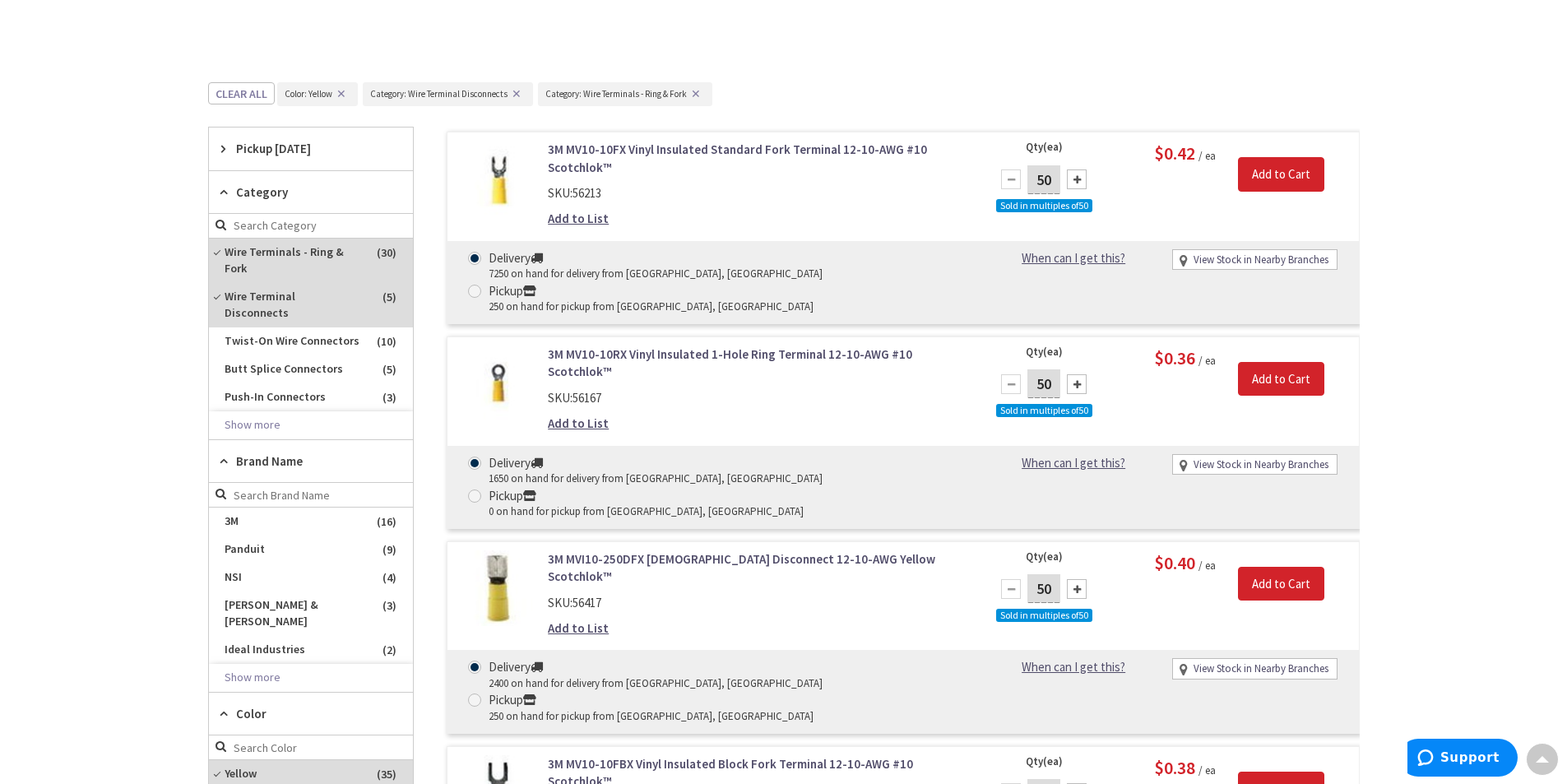
scroll to position [431, 0]
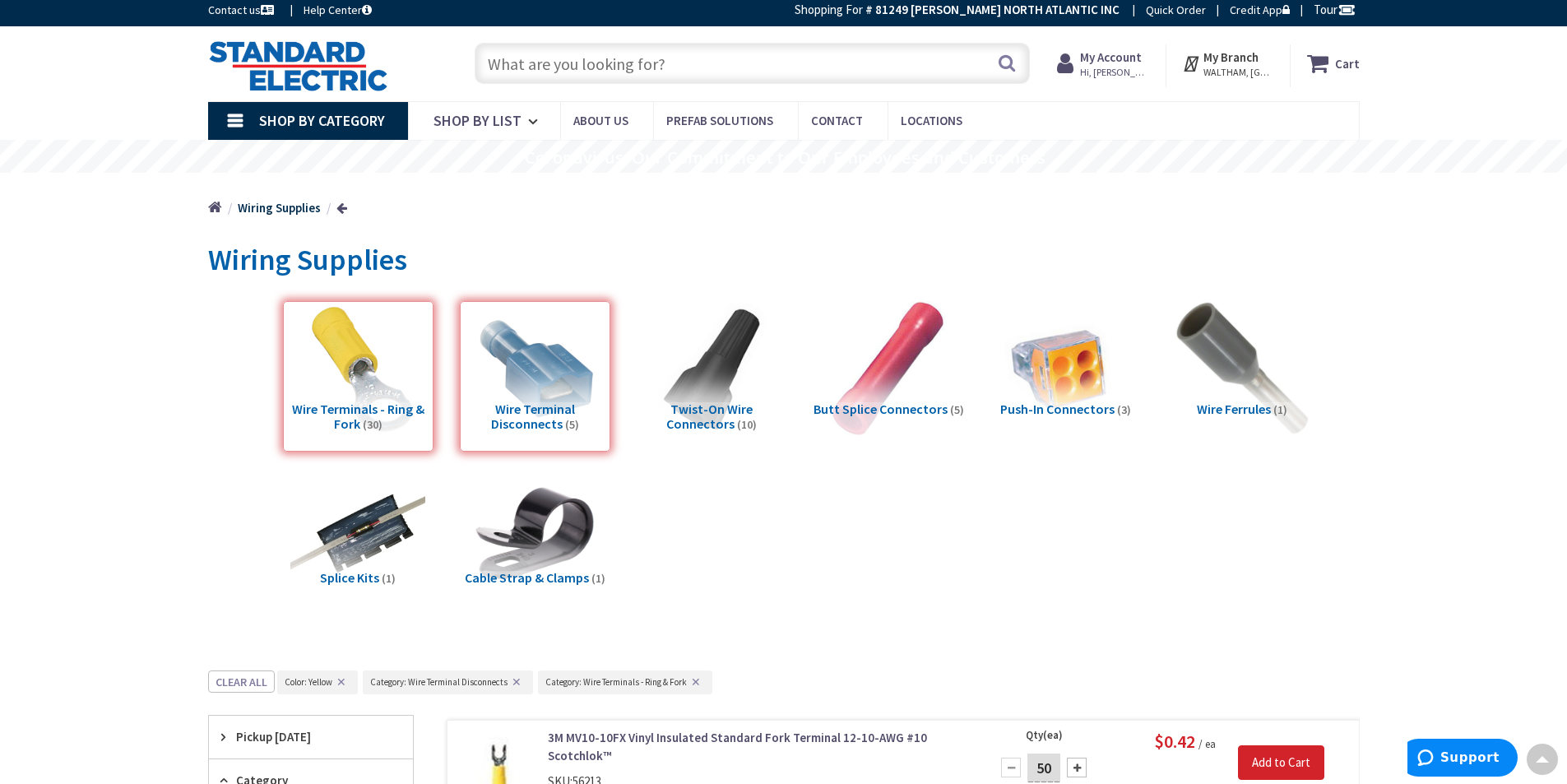
scroll to position [0, 0]
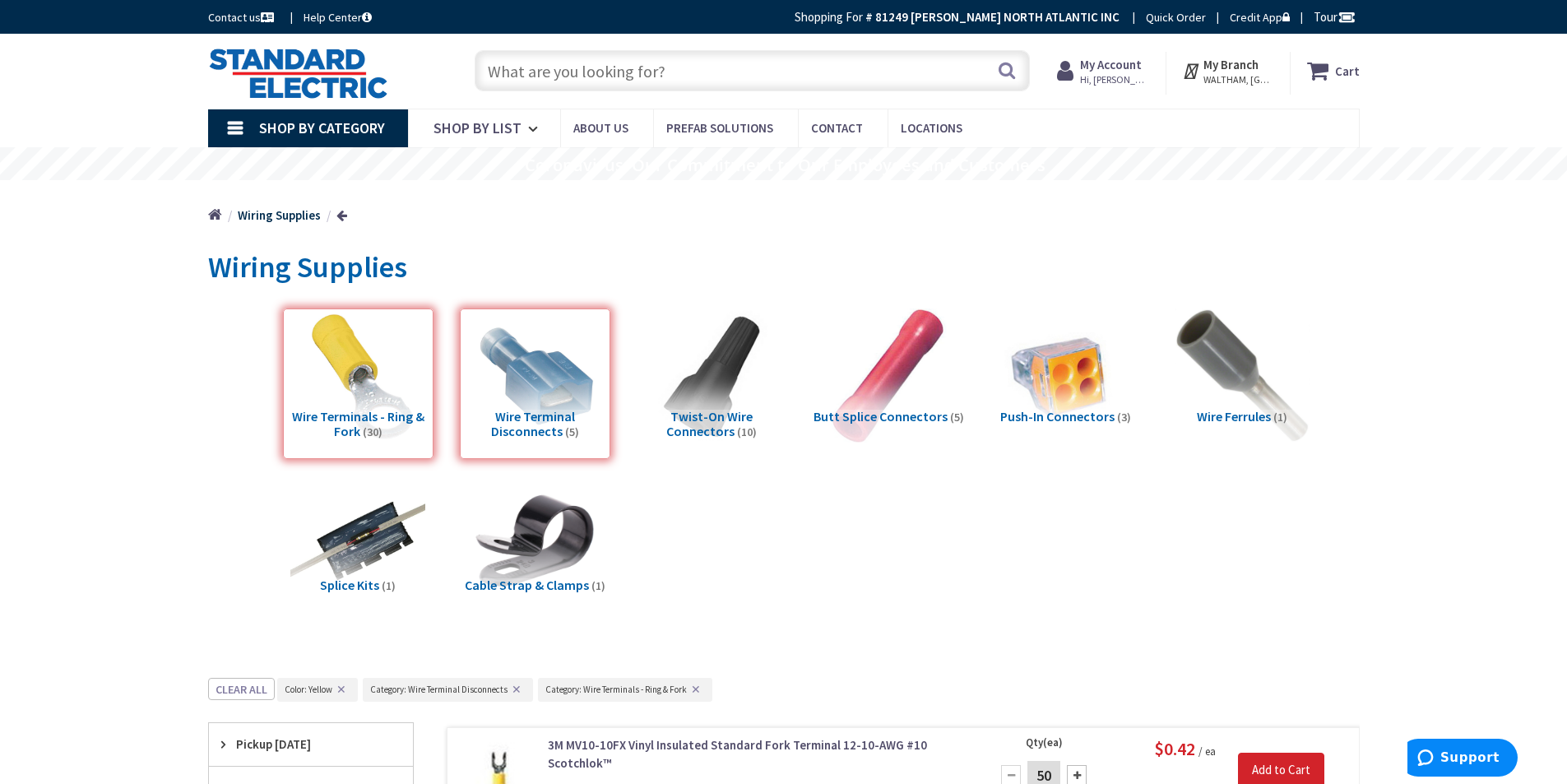
click at [627, 58] on input "text" at bounding box center [752, 70] width 556 height 41
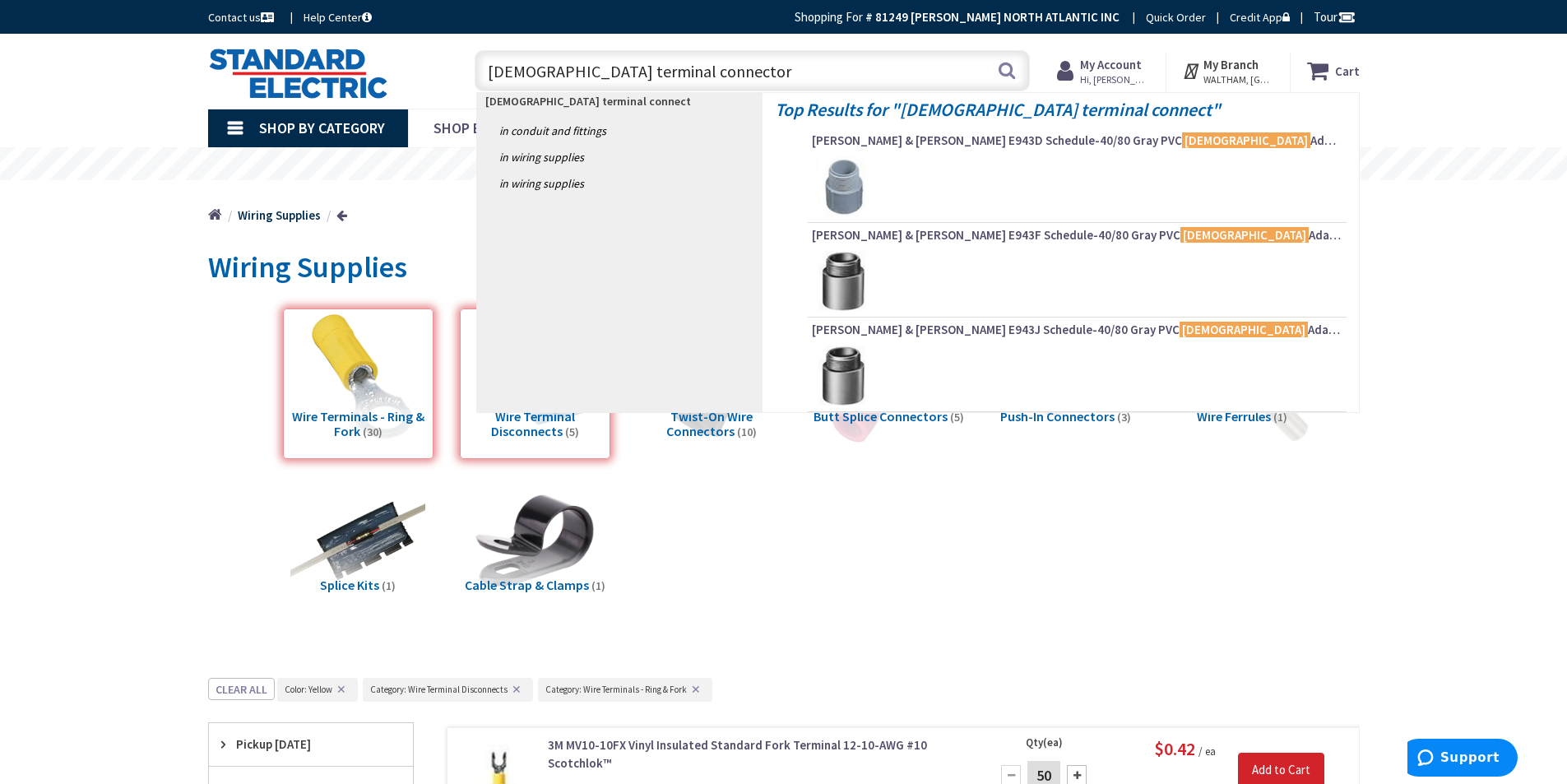
type input "male terminal connector"
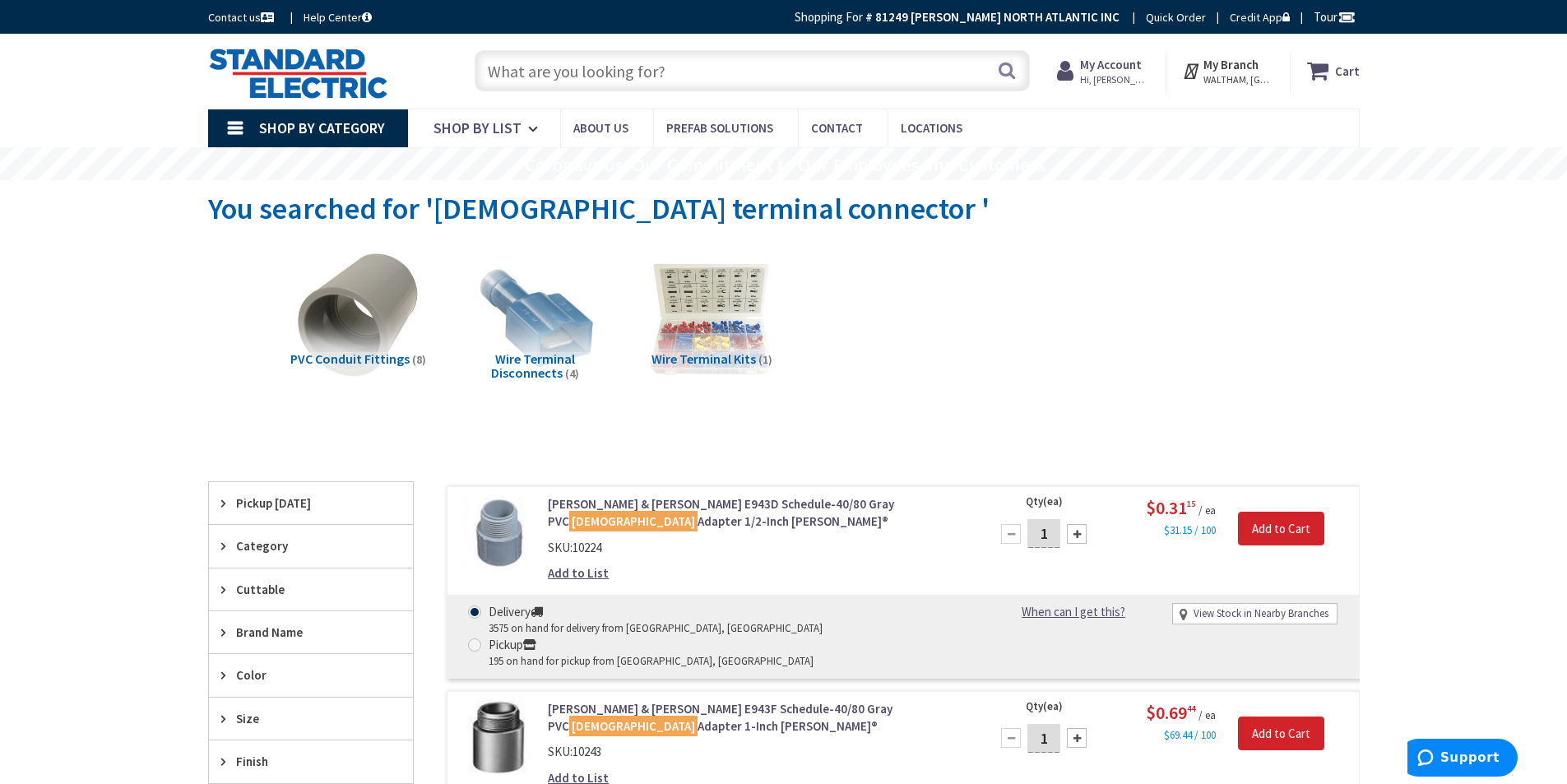
click at [521, 73] on input "text" at bounding box center [752, 70] width 556 height 41
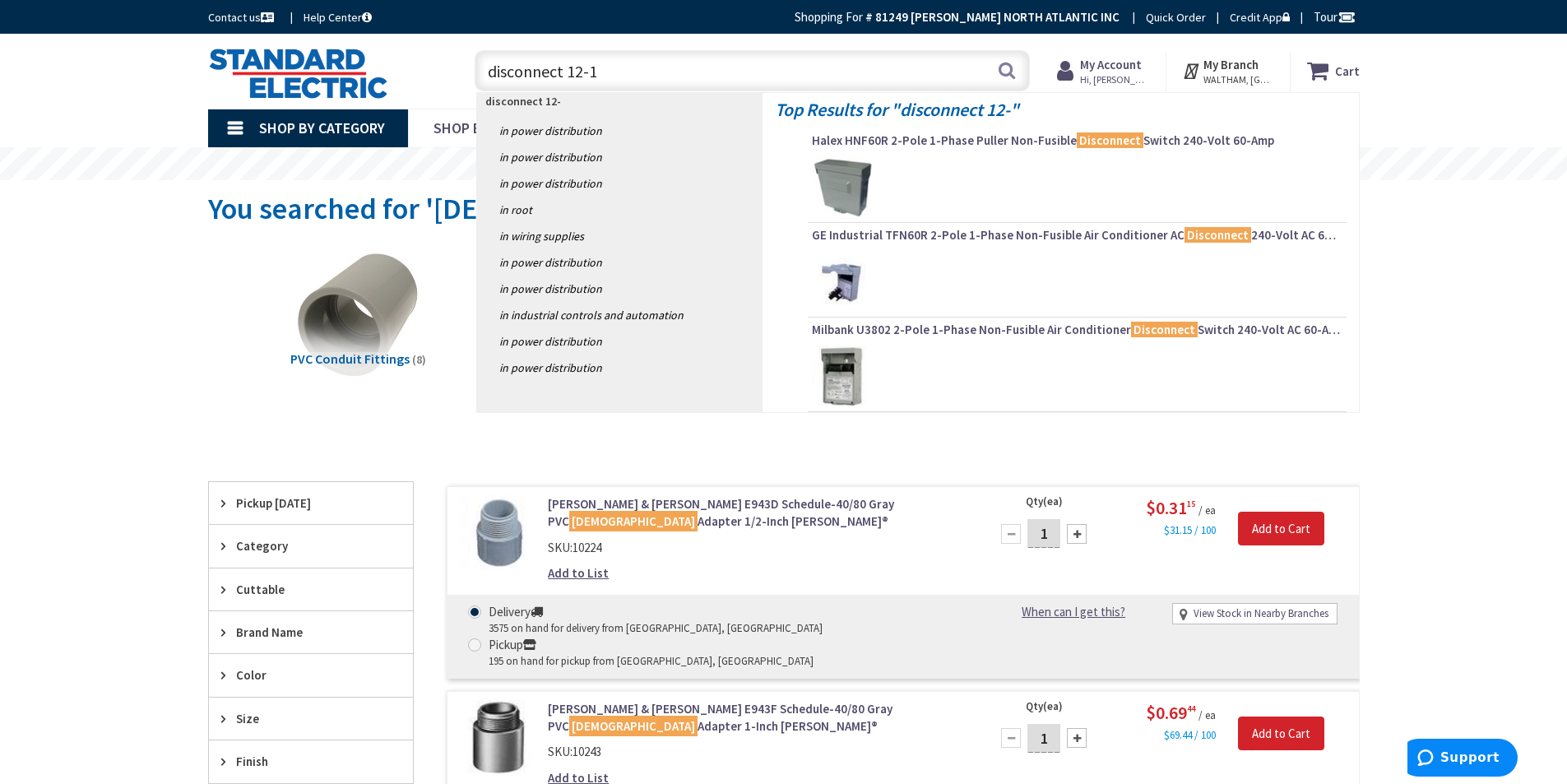
type input "disconnect 12-10"
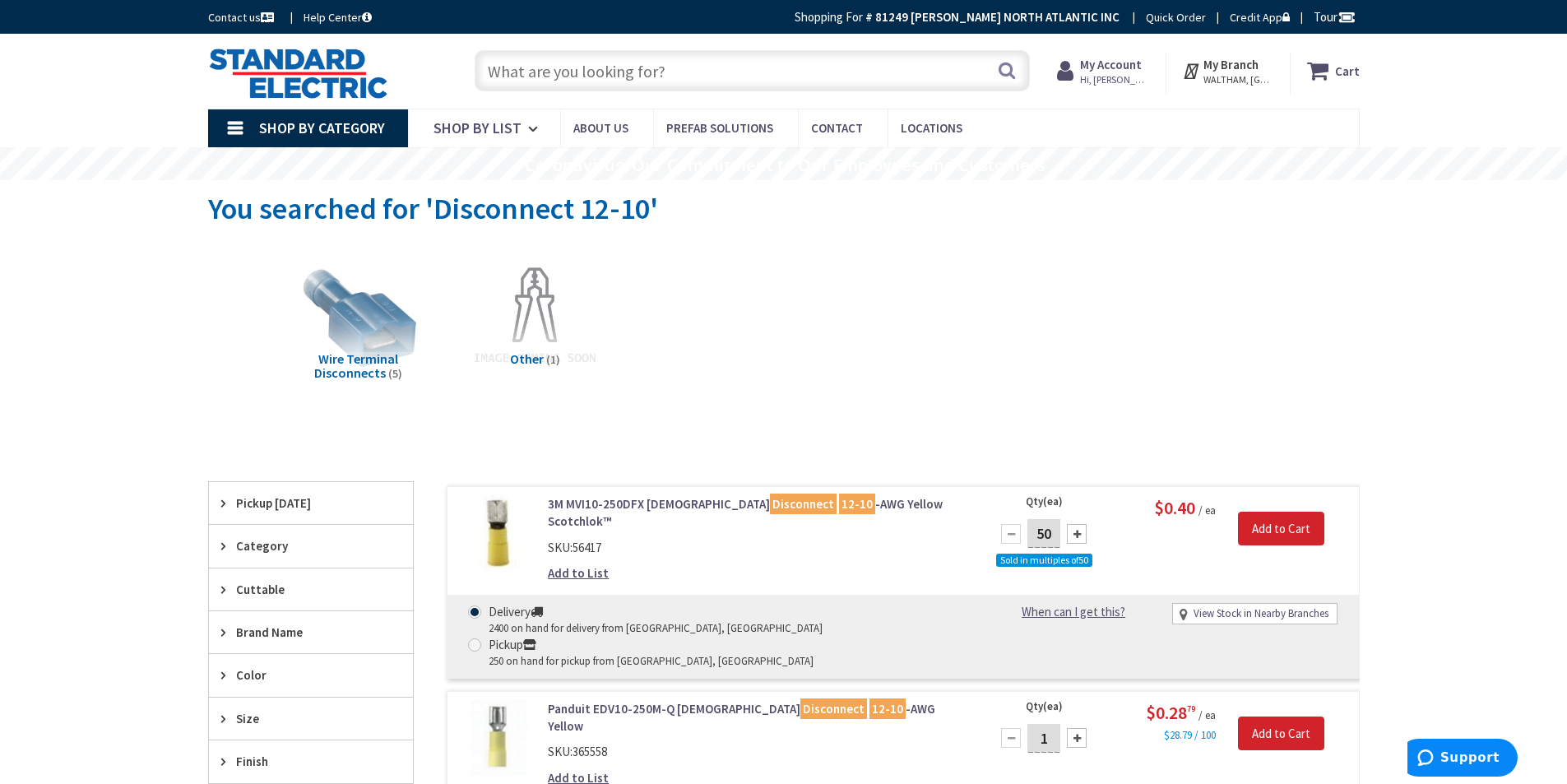
click at [222, 129] on link "Shop By Category" at bounding box center [308, 128] width 200 height 38
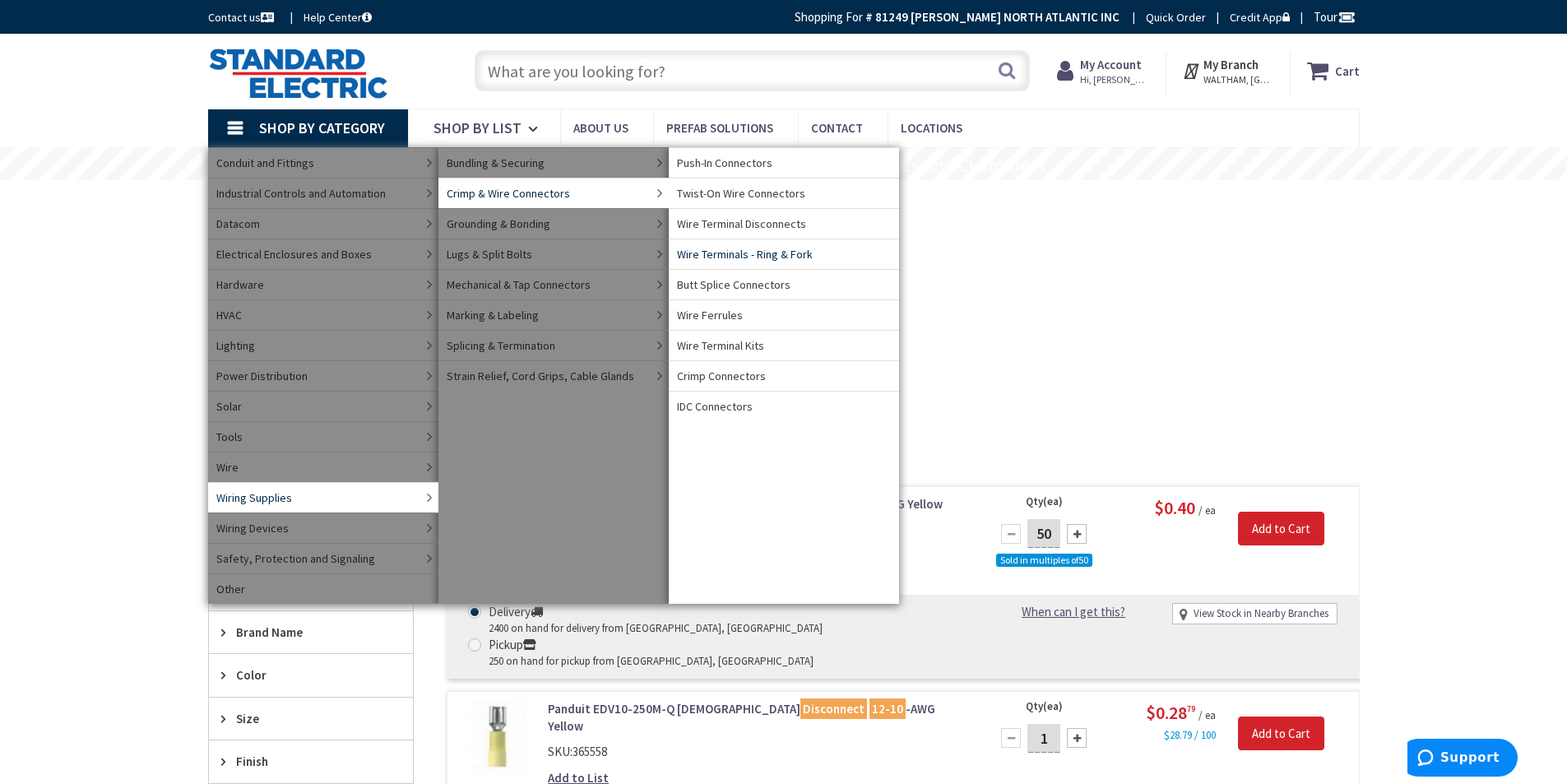
click at [763, 257] on span "Wire Terminals - Ring & Fork" at bounding box center [745, 253] width 136 height 16
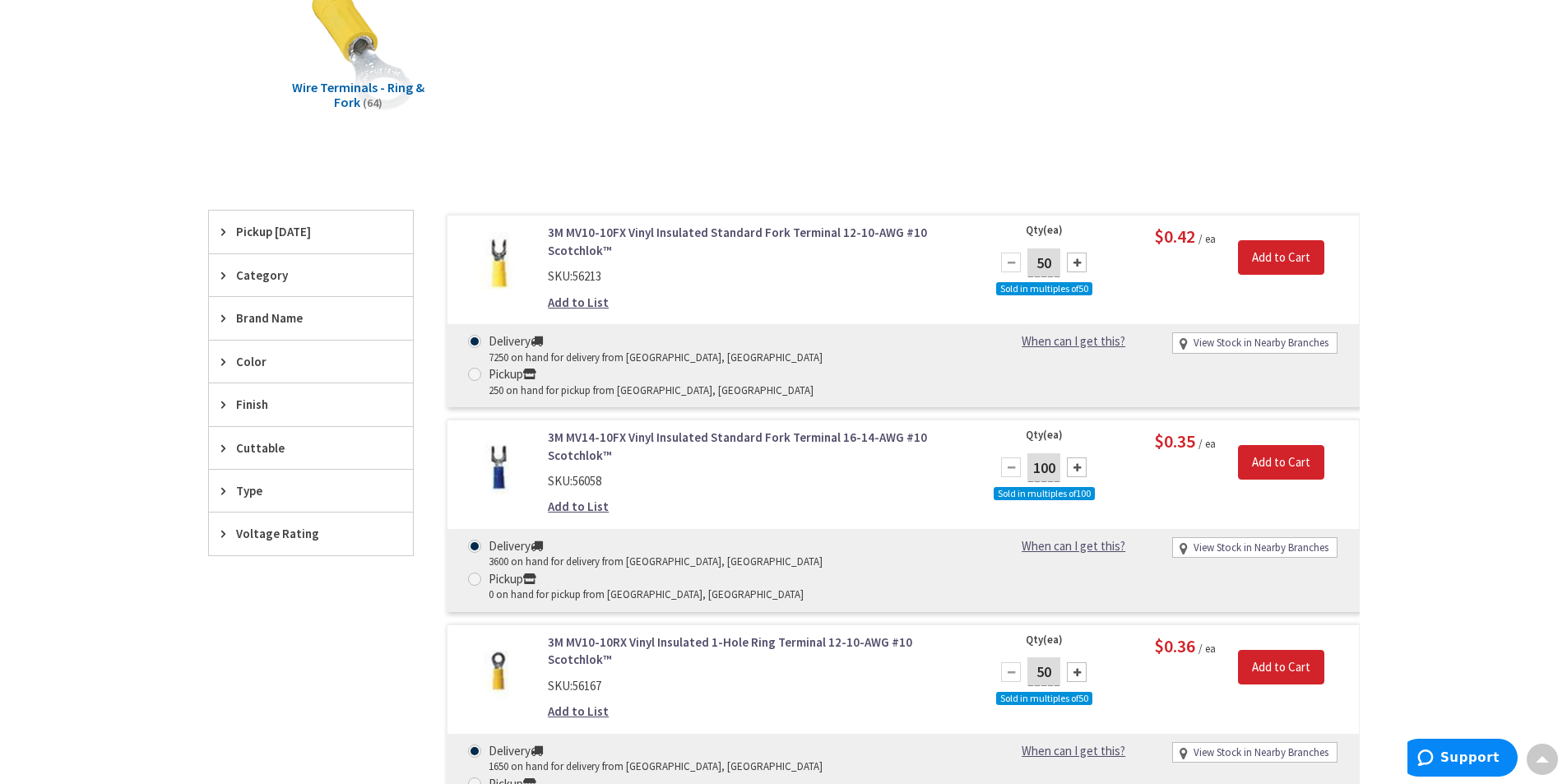
click at [261, 349] on div "Color" at bounding box center [311, 362] width 204 height 42
click at [257, 420] on span "Yellow" at bounding box center [311, 422] width 204 height 28
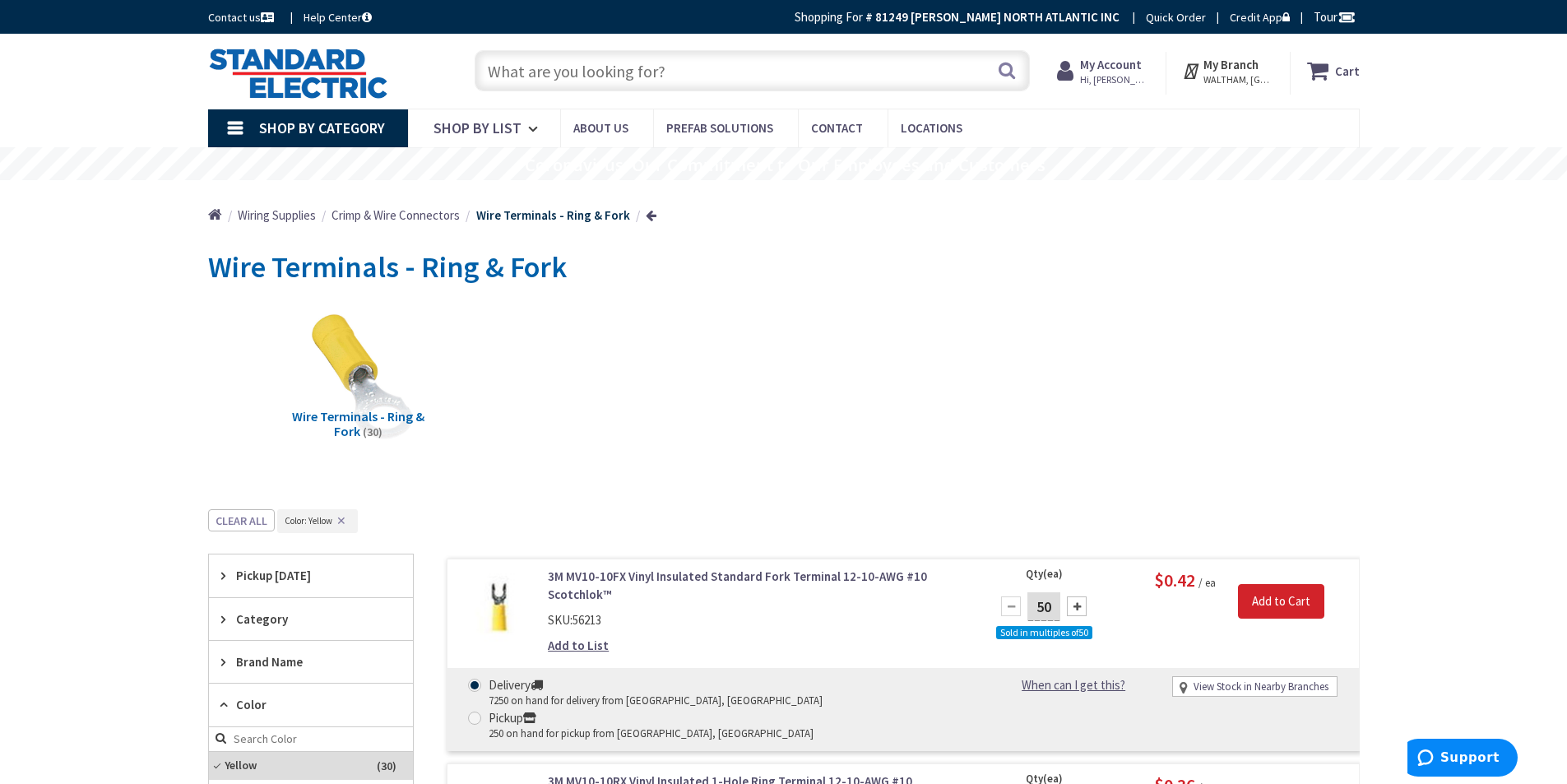
click at [434, 218] on span "Crimp & Wire Connectors" at bounding box center [396, 215] width 129 height 15
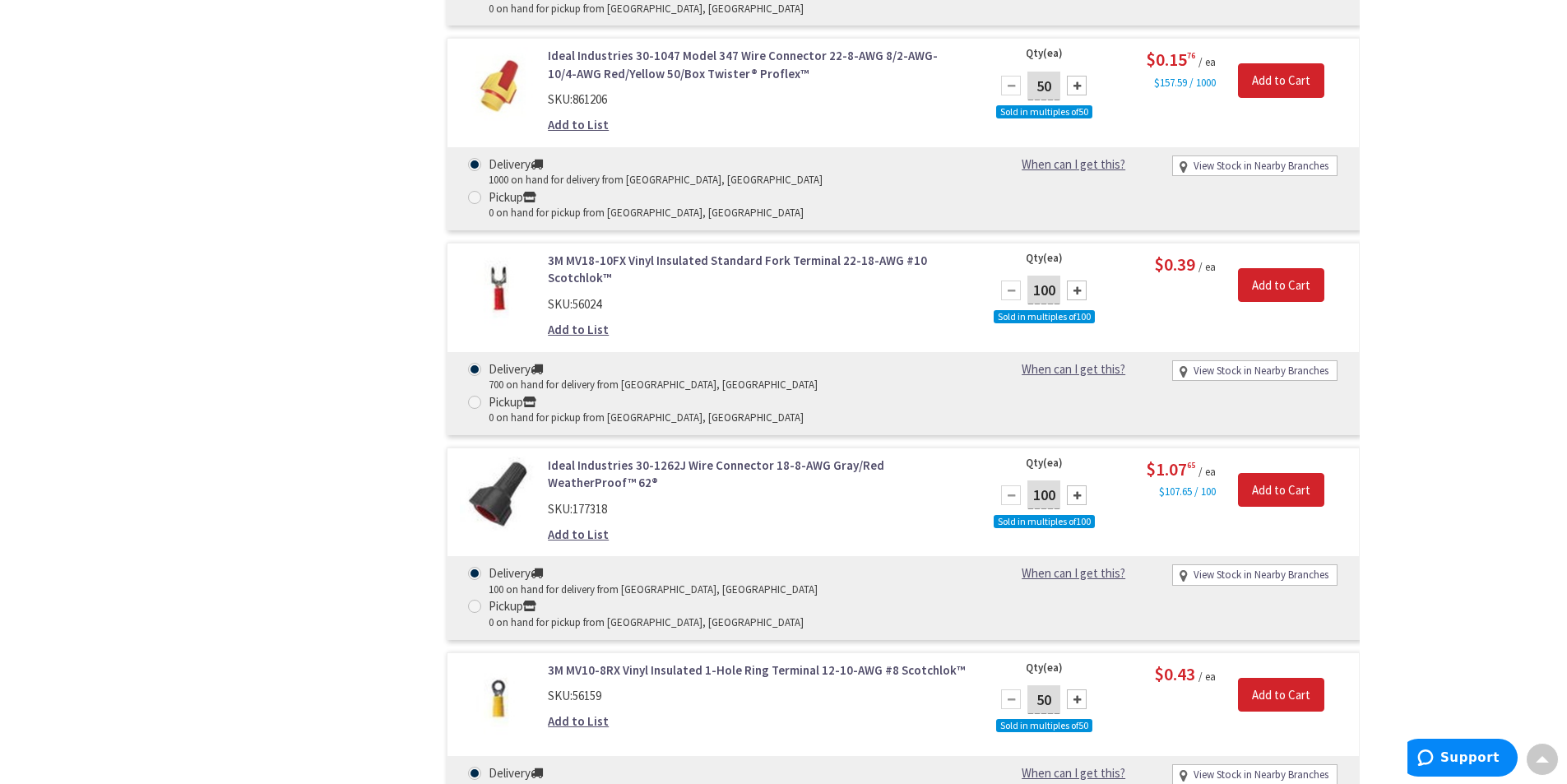
scroll to position [22286, 0]
